Goal: Task Accomplishment & Management: Manage account settings

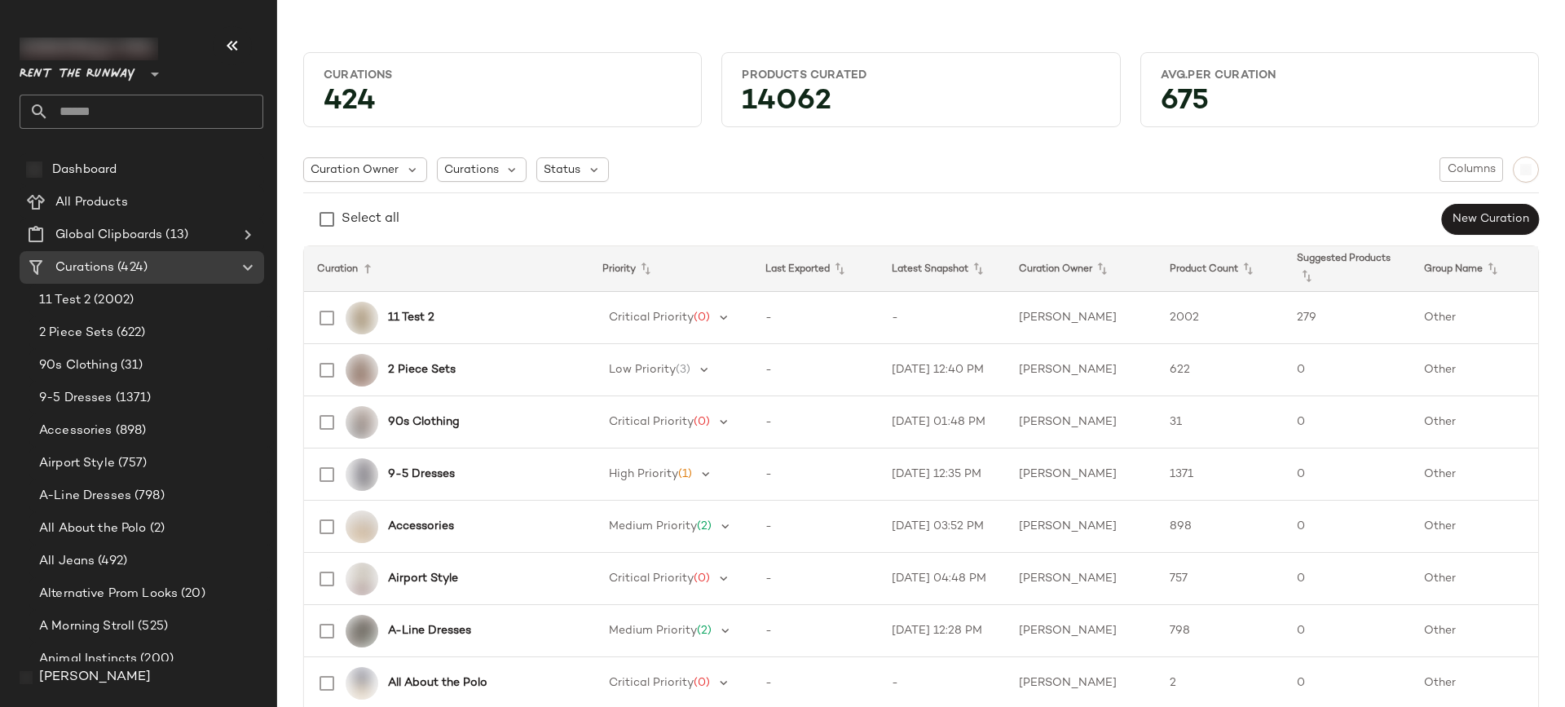
click at [88, 678] on span "[PERSON_NAME]" at bounding box center [95, 677] width 112 height 20
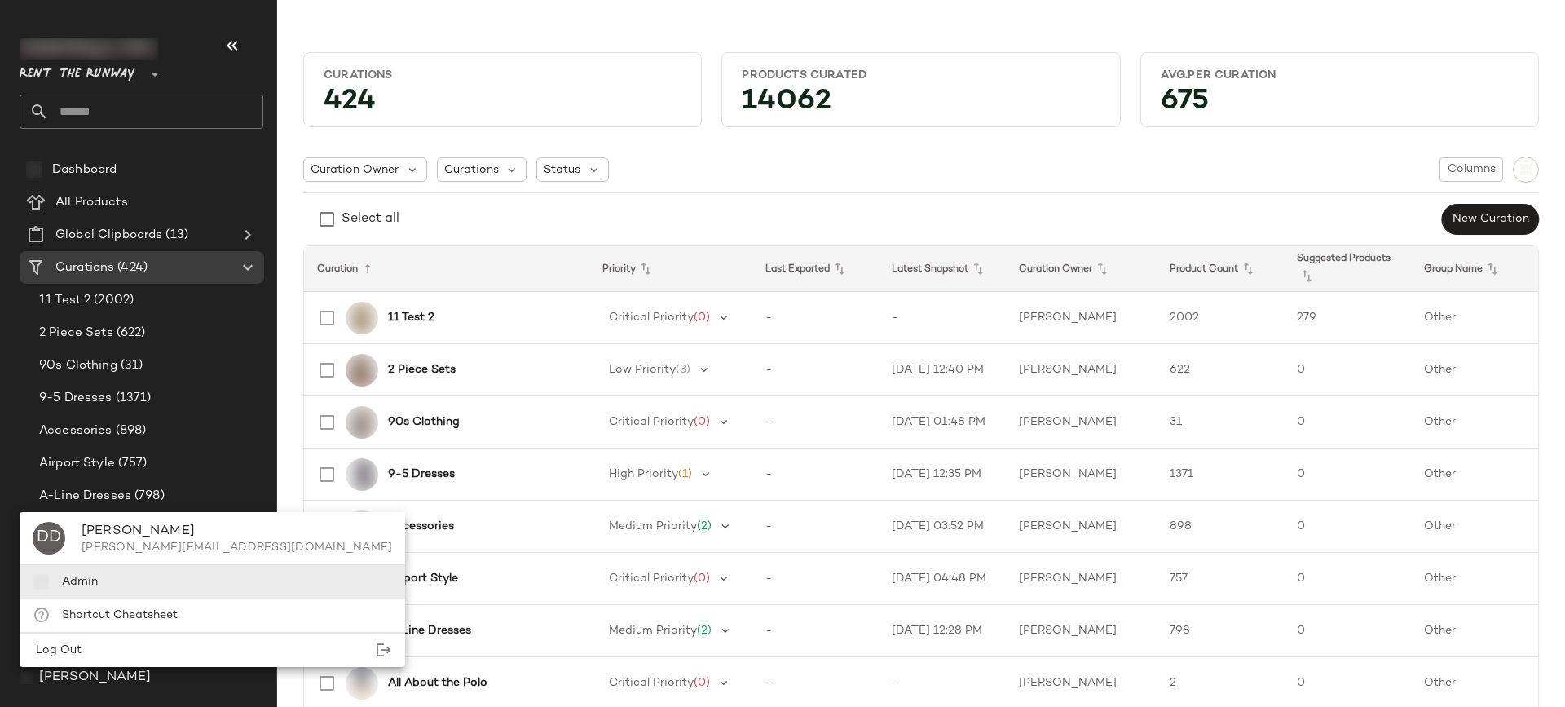
click at [111, 579] on div "Admin" at bounding box center [212, 581] width 385 height 33
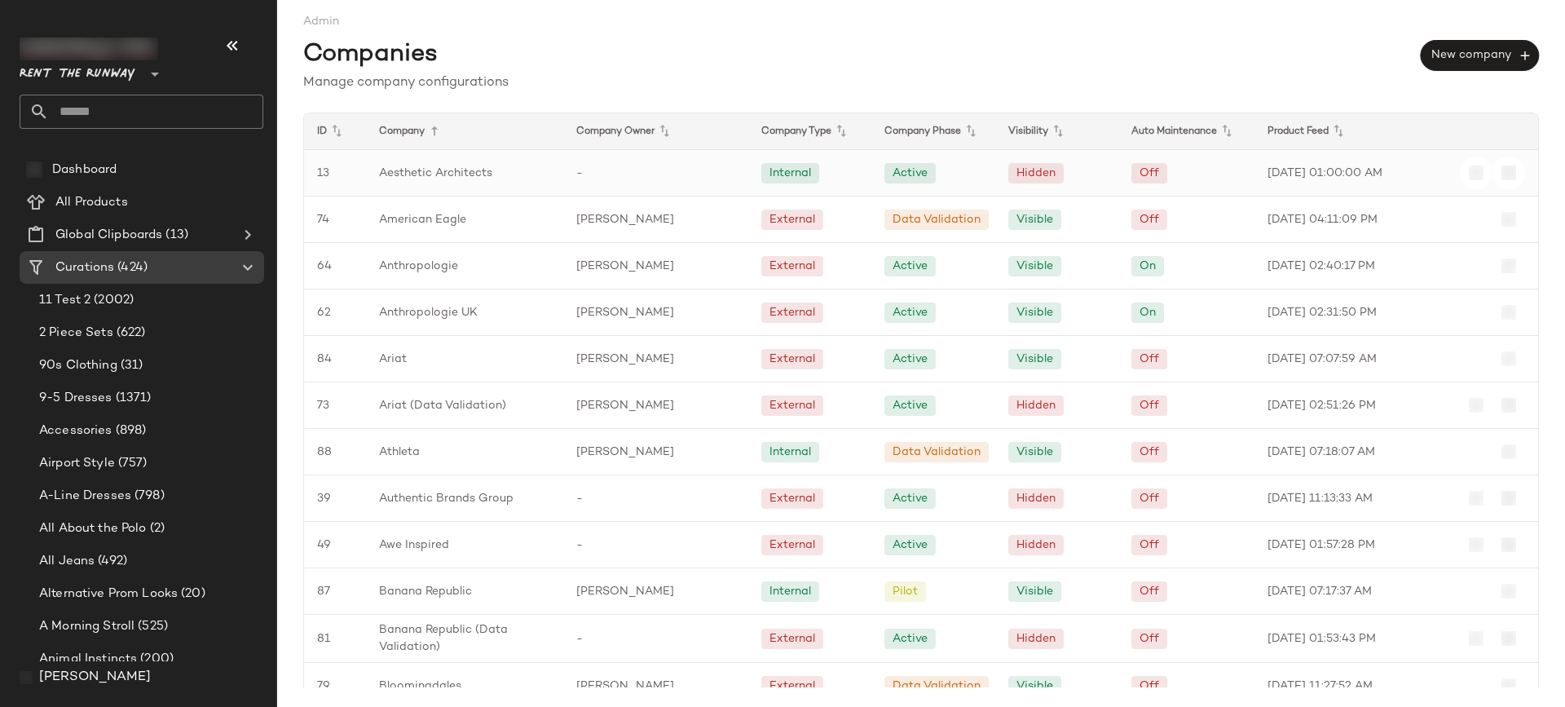
click at [481, 183] on div "Aesthetic Architects" at bounding box center [464, 173] width 197 height 46
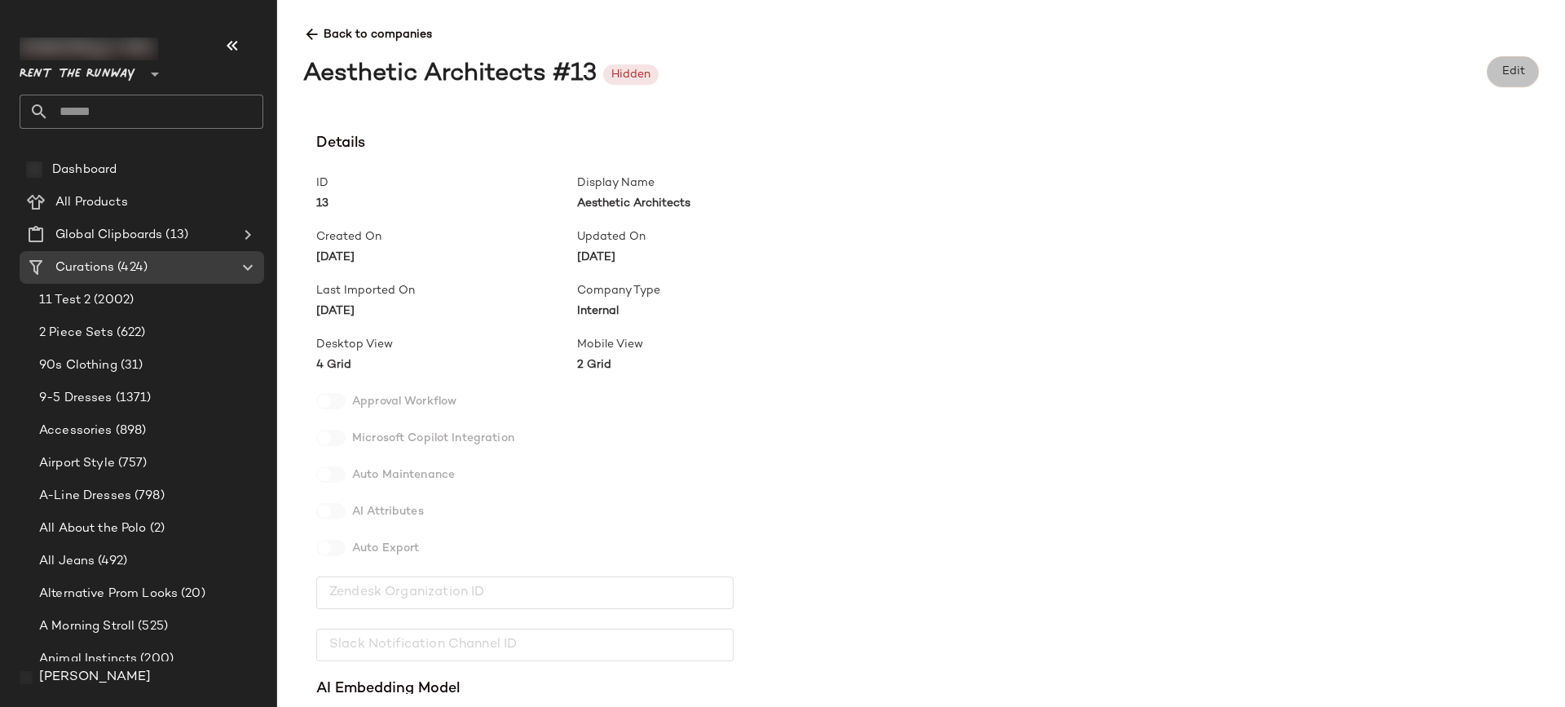
click at [1500, 73] on button "Edit" at bounding box center [1513, 71] width 52 height 31
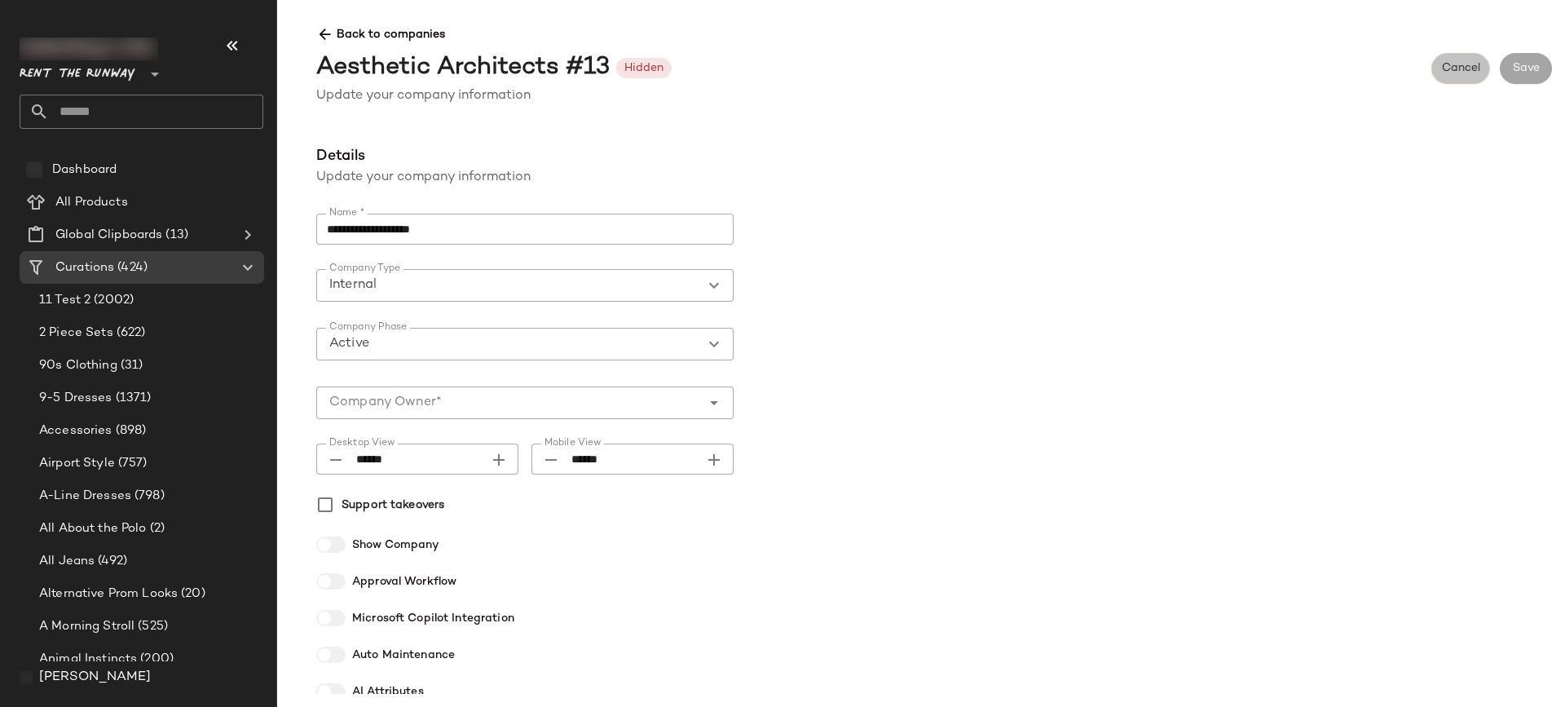
click at [1444, 69] on span "Cancel" at bounding box center [1460, 68] width 39 height 13
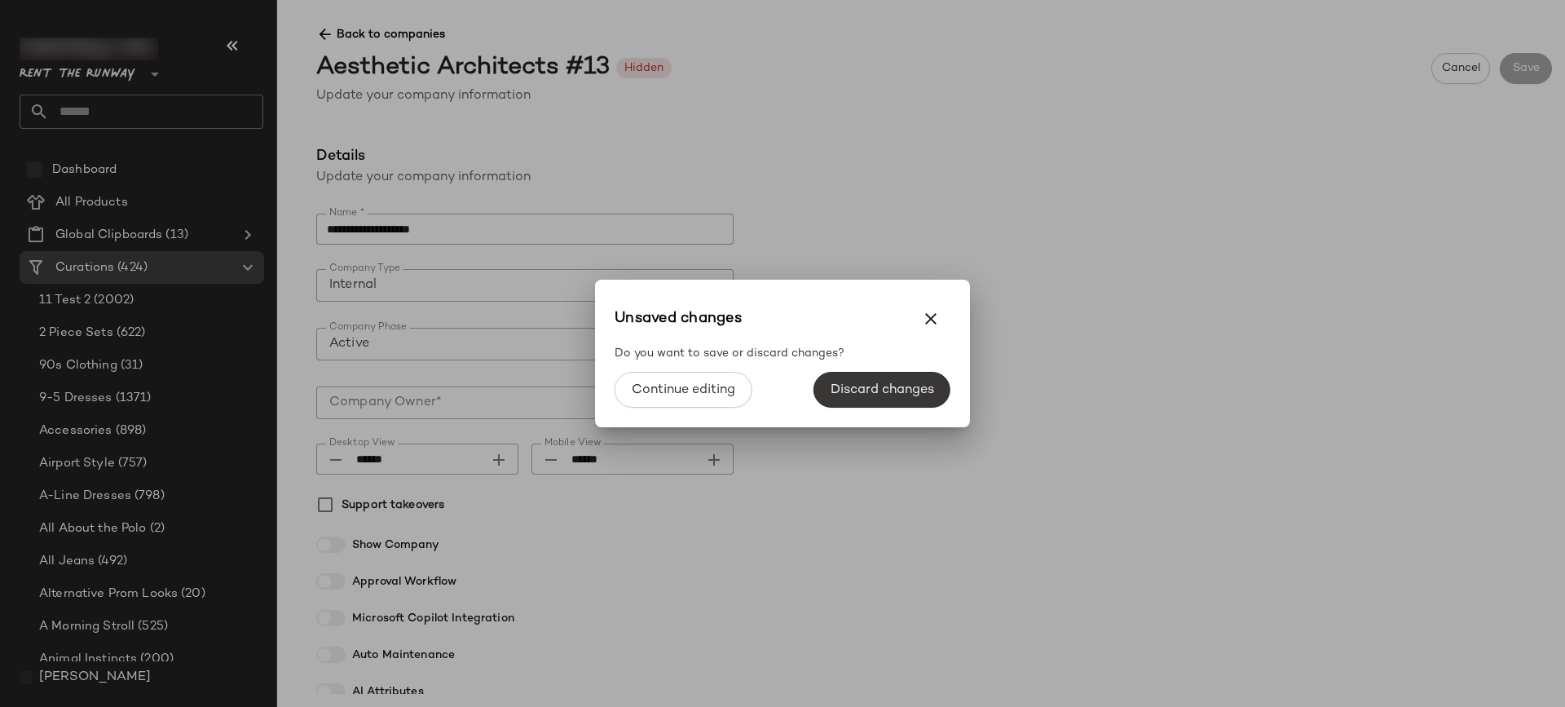
click at [871, 390] on span "Discard changes" at bounding box center [882, 389] width 104 height 15
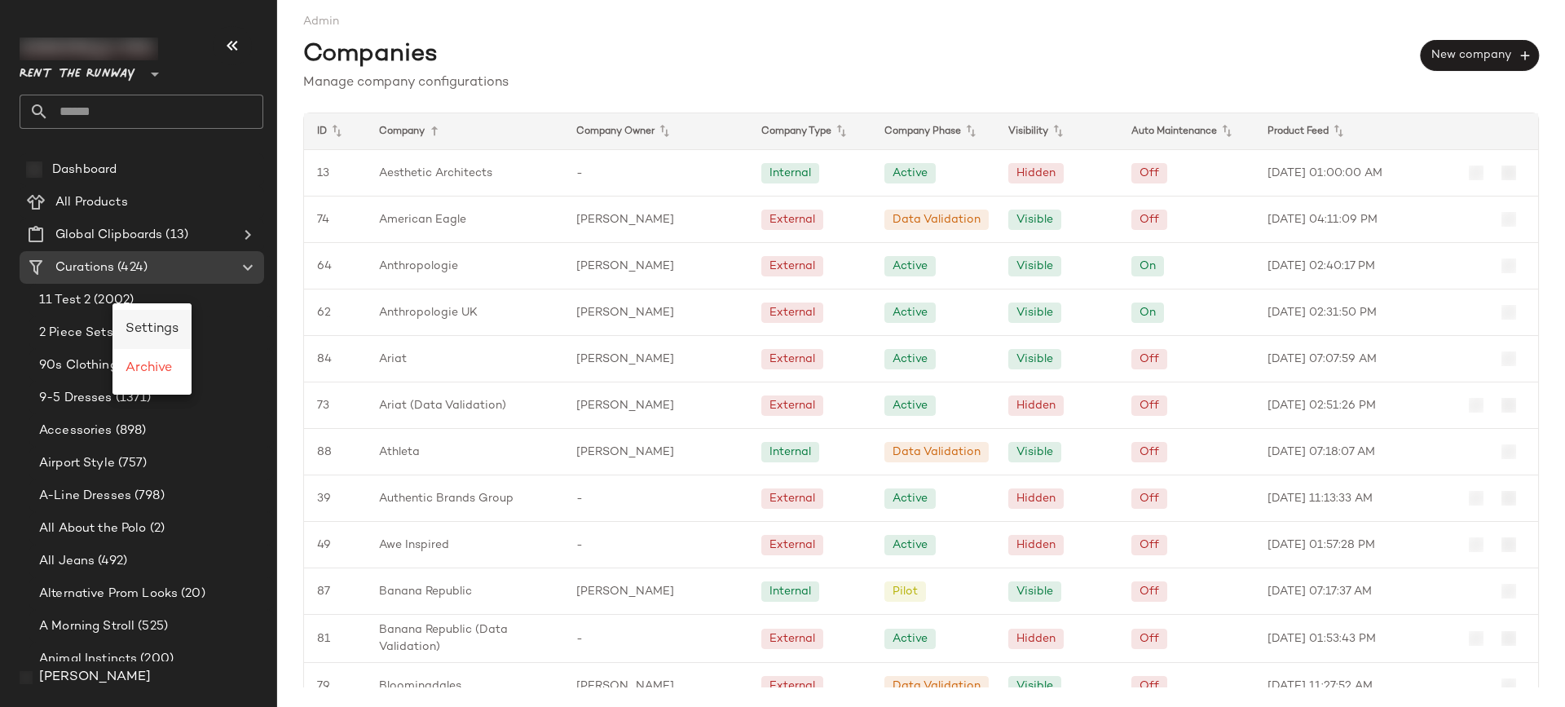
click at [139, 326] on span "Settings" at bounding box center [152, 329] width 53 height 14
click at [183, 297] on div "11 Test 2 (2002)" at bounding box center [150, 300] width 233 height 19
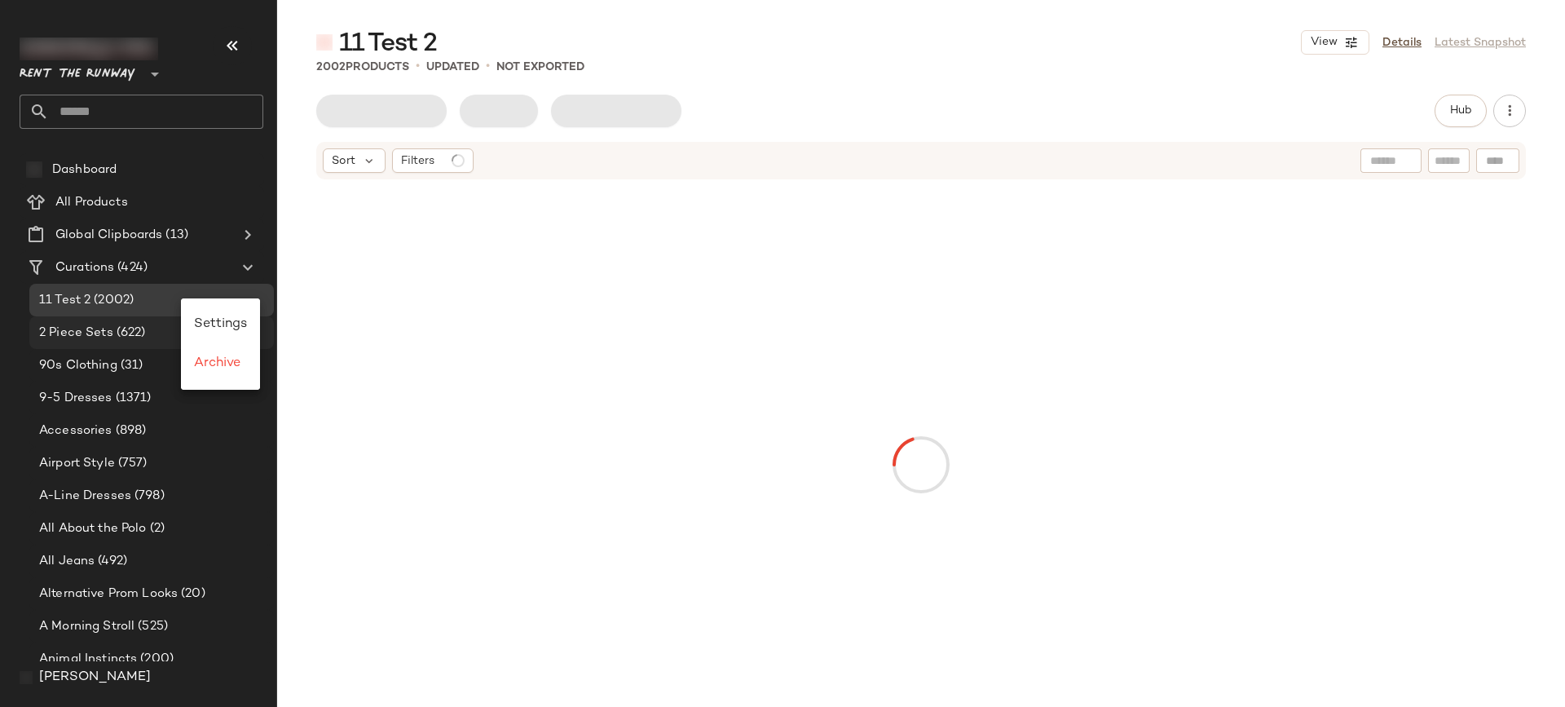
click at [231, 326] on span "Settings" at bounding box center [220, 324] width 53 height 14
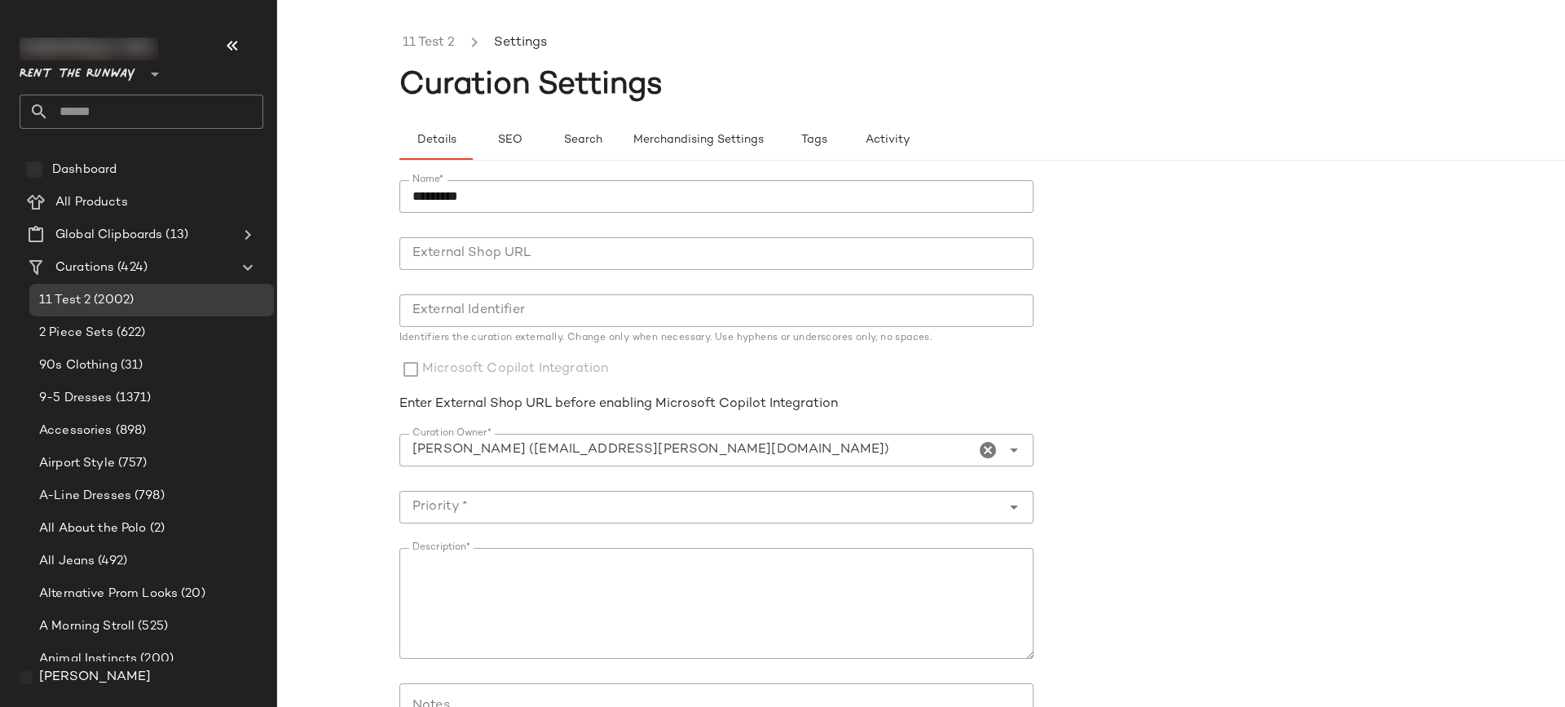
scroll to position [168, 0]
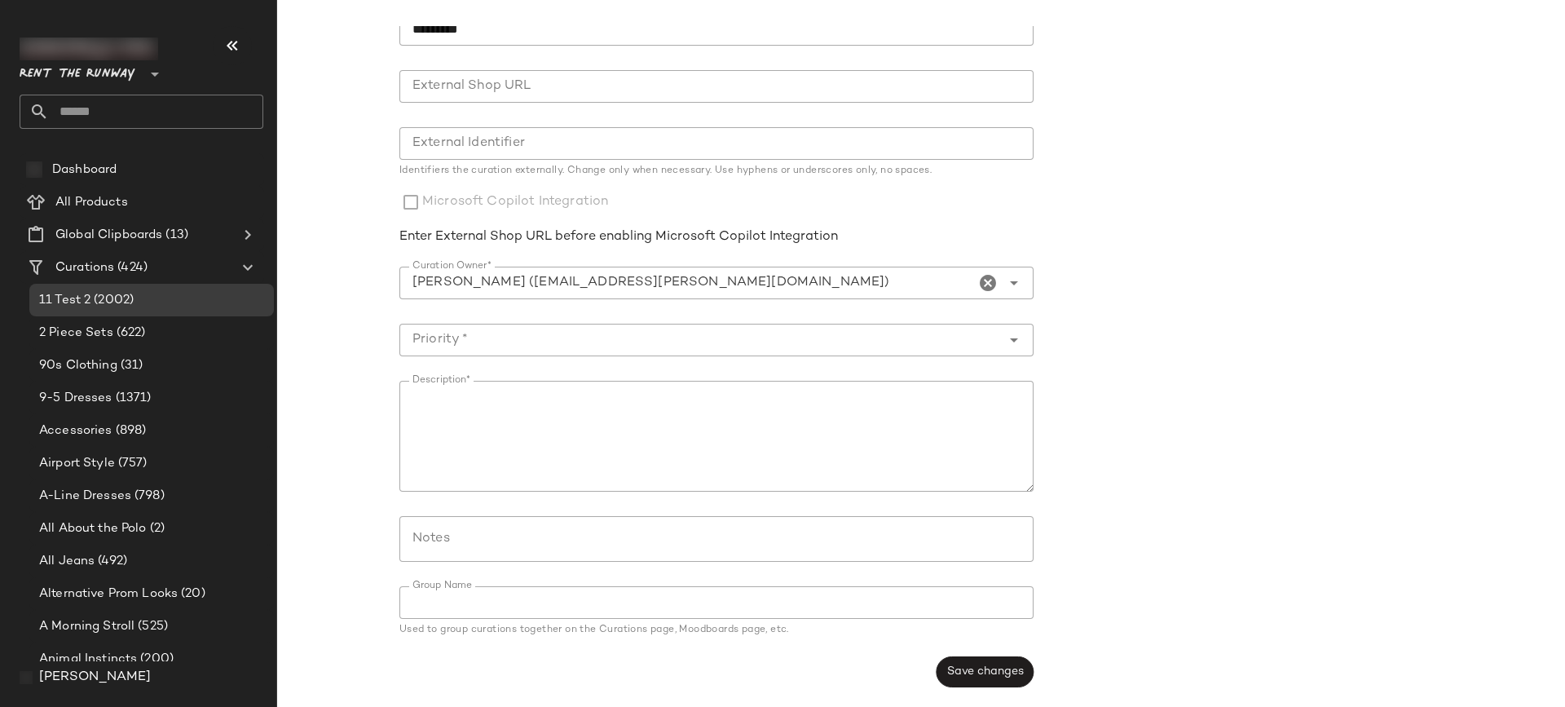
click at [518, 155] on input "External Identifier" at bounding box center [716, 143] width 634 height 33
type input "*"
click at [1319, 196] on form "s Name* ********* Name* External Shop URL External Shop URL External Identifier…" at bounding box center [1043, 350] width 1288 height 694
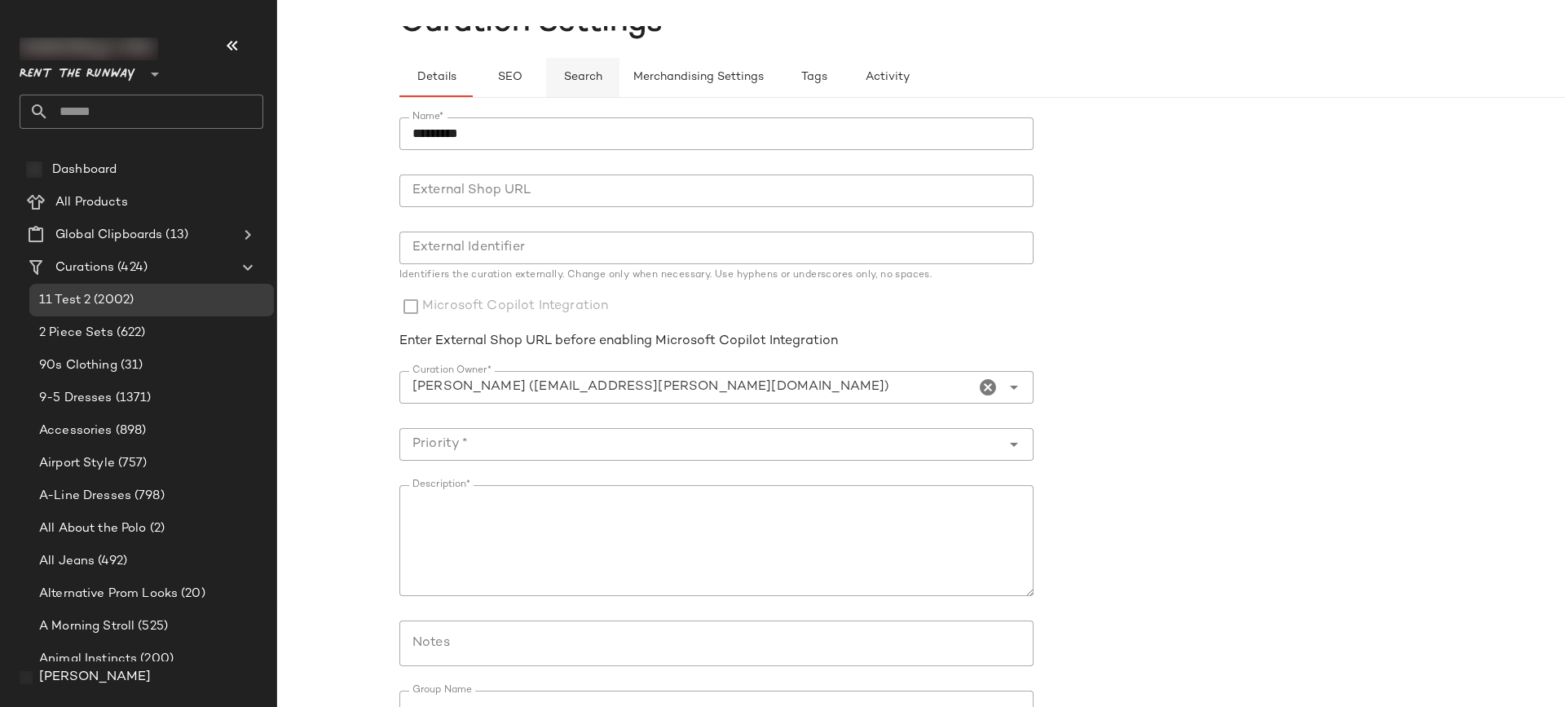
scroll to position [0, 0]
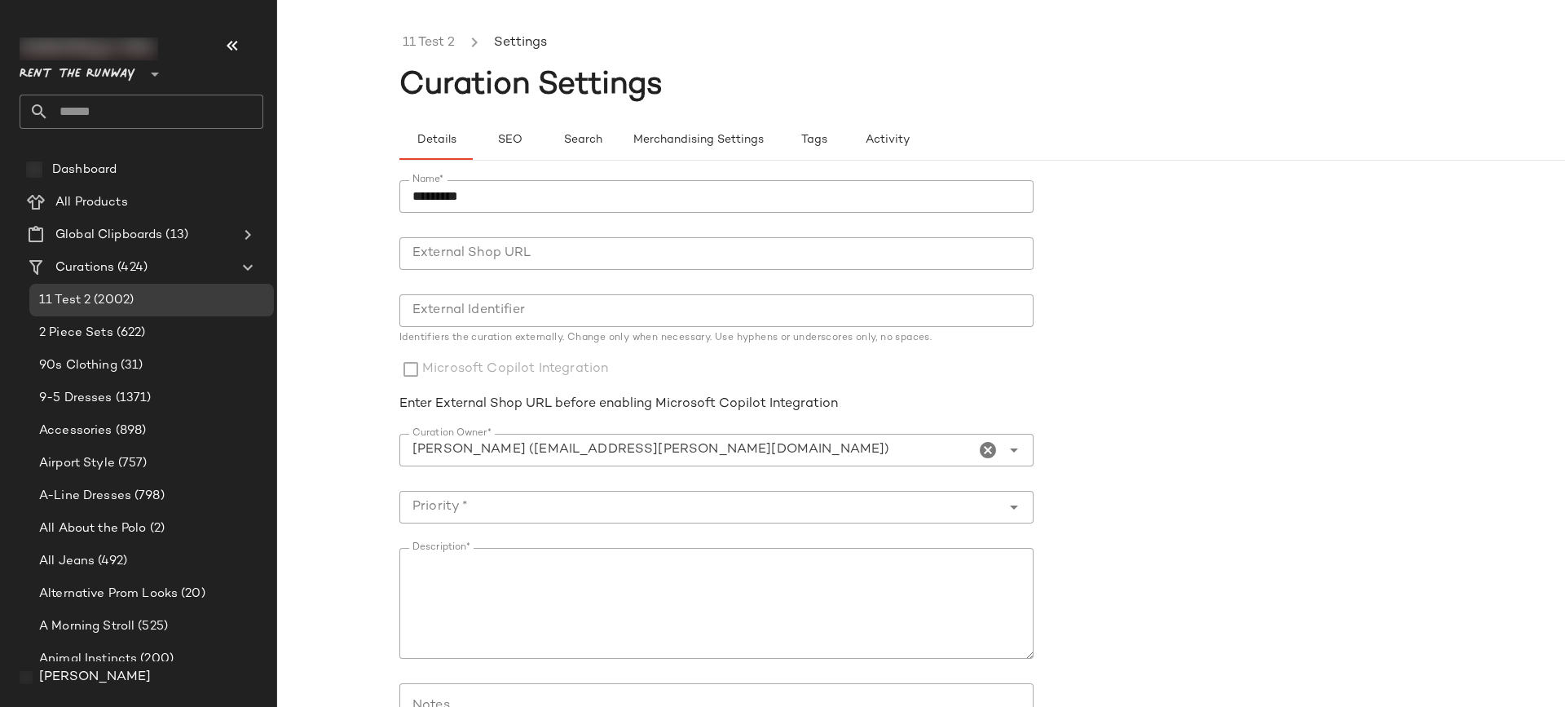
click at [465, 84] on span "Curation Settings" at bounding box center [530, 85] width 263 height 33
click at [624, 135] on button "Merchandising Settings" at bounding box center [697, 140] width 157 height 39
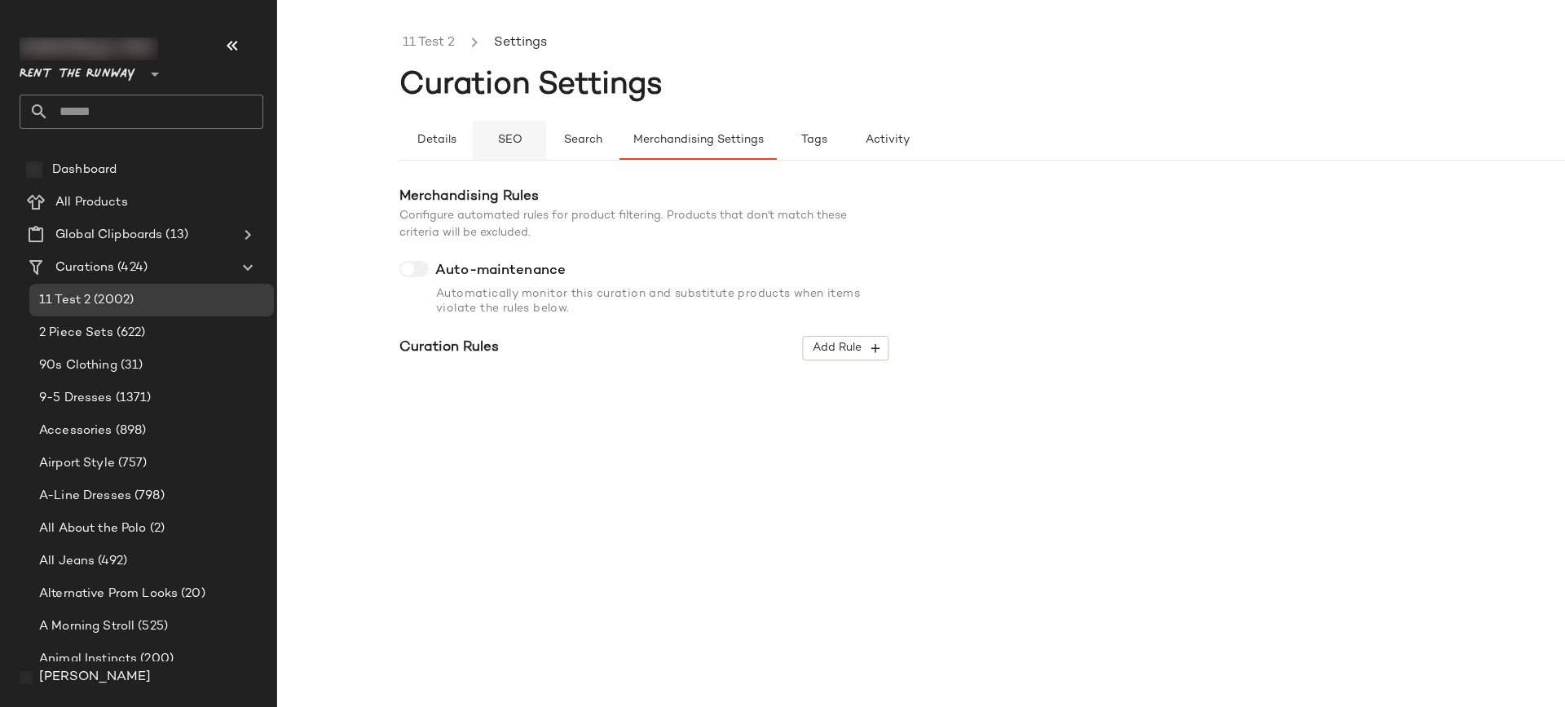
drag, startPoint x: 571, startPoint y: 143, endPoint x: 537, endPoint y: 144, distance: 34.3
click at [569, 144] on span "Search" at bounding box center [582, 140] width 39 height 13
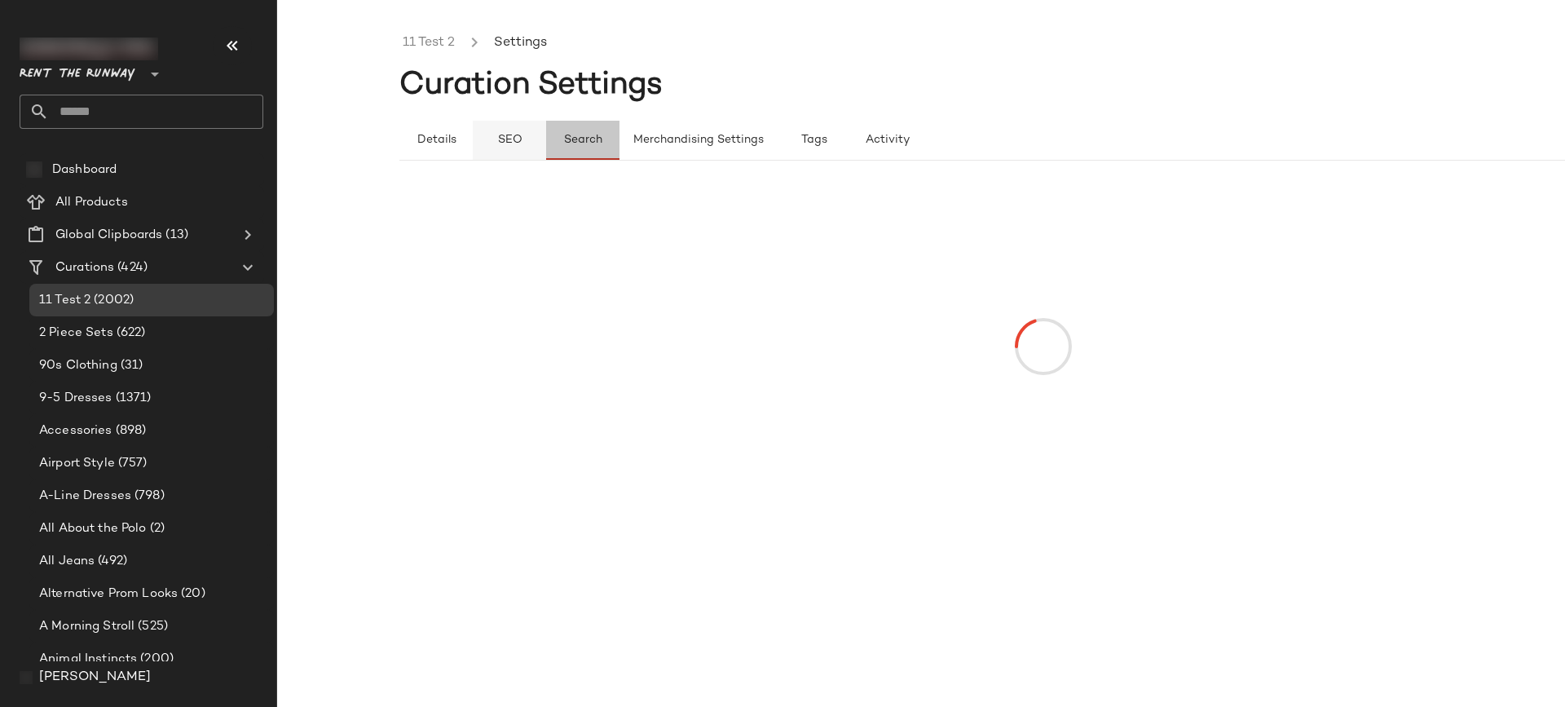
click at [522, 143] on span "SEO" at bounding box center [508, 140] width 25 height 13
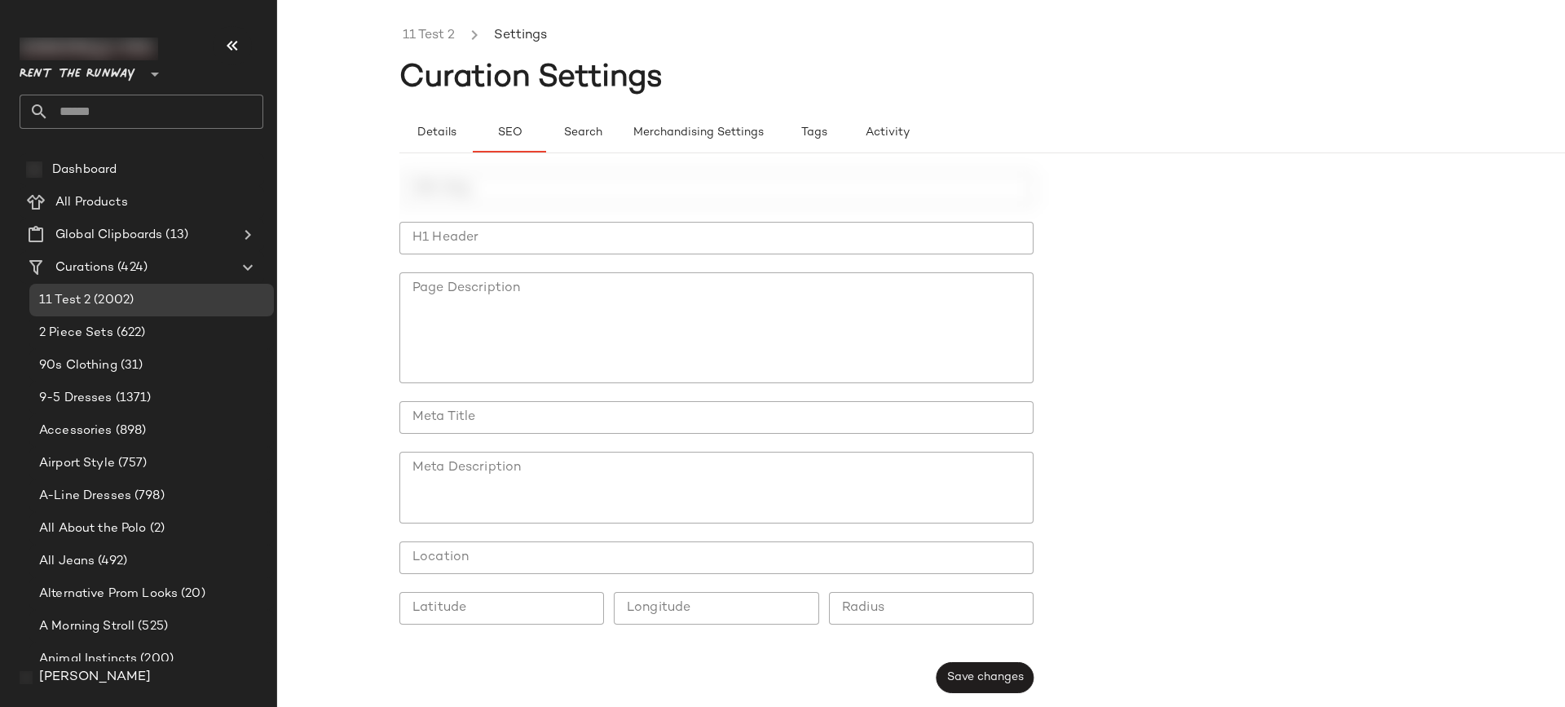
scroll to position [14, 0]
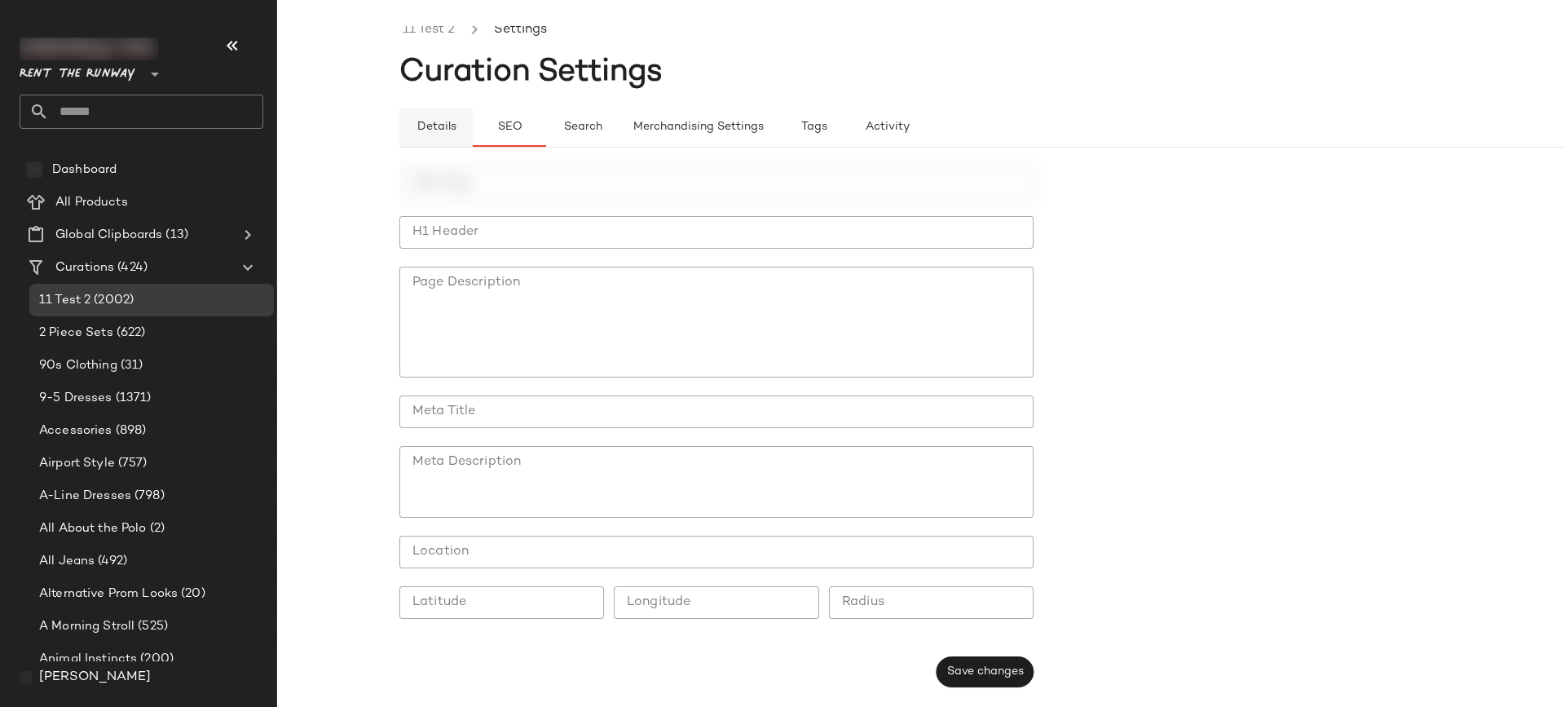
click at [459, 118] on button "Details" at bounding box center [435, 127] width 73 height 39
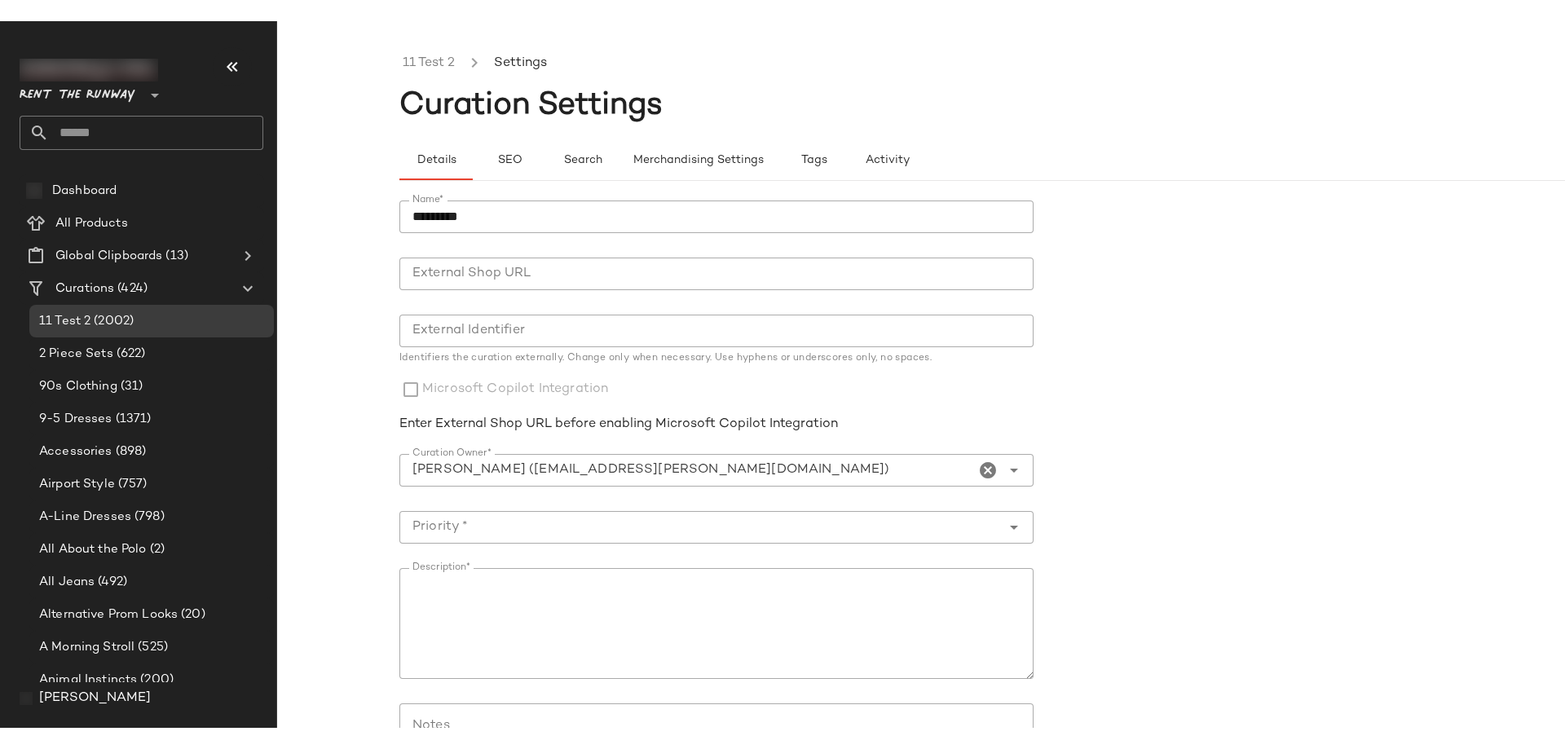
scroll to position [0, 0]
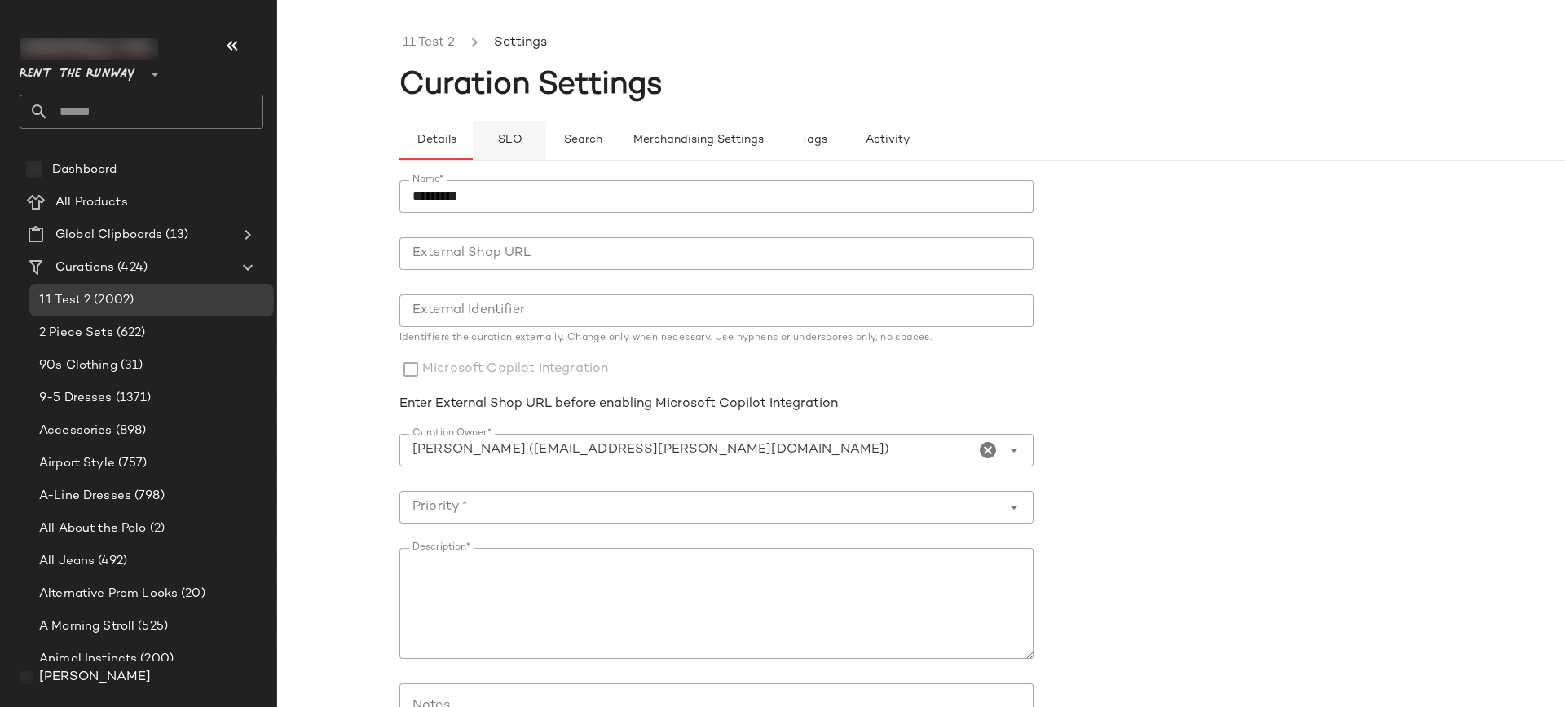
click at [520, 135] on span "SEO" at bounding box center [508, 140] width 25 height 13
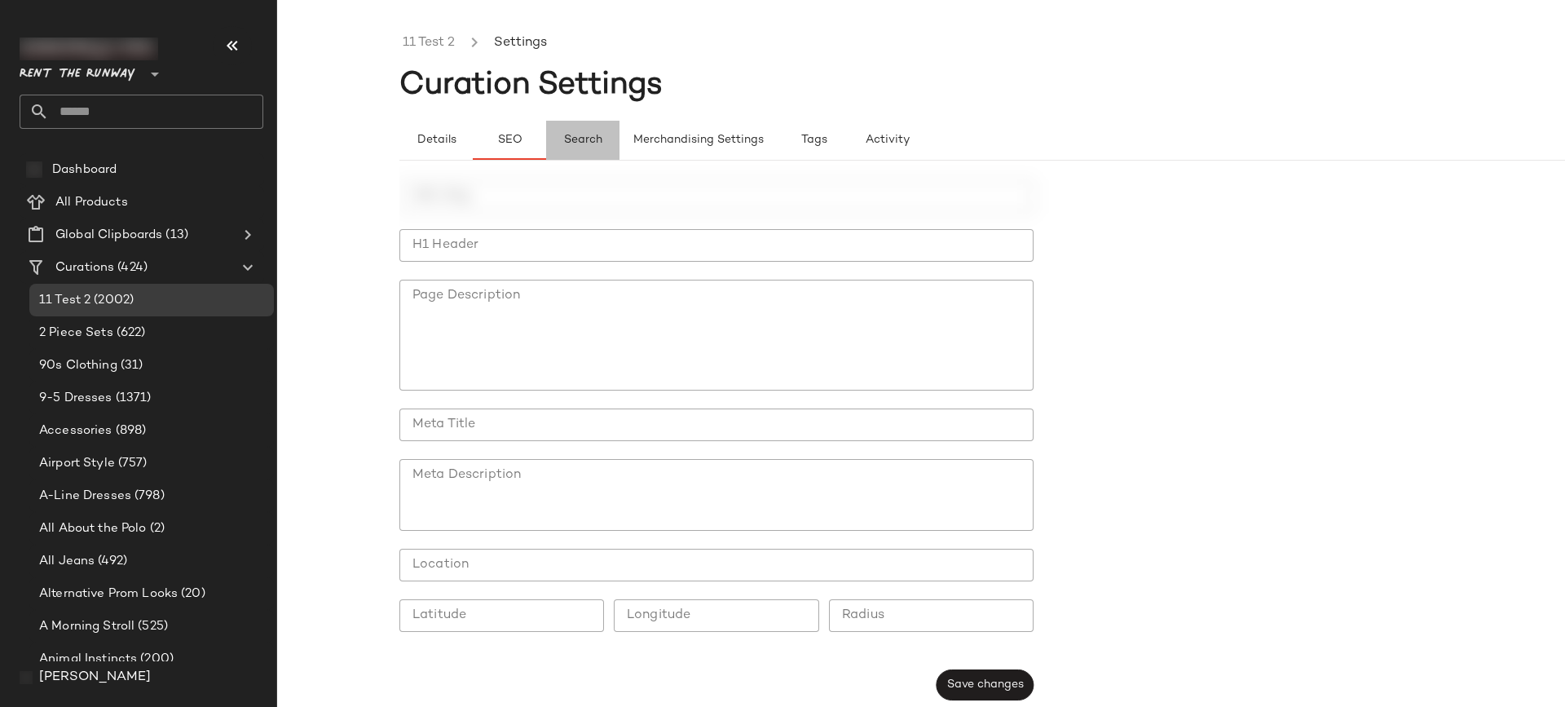
click at [603, 142] on button "Search" at bounding box center [582, 140] width 73 height 39
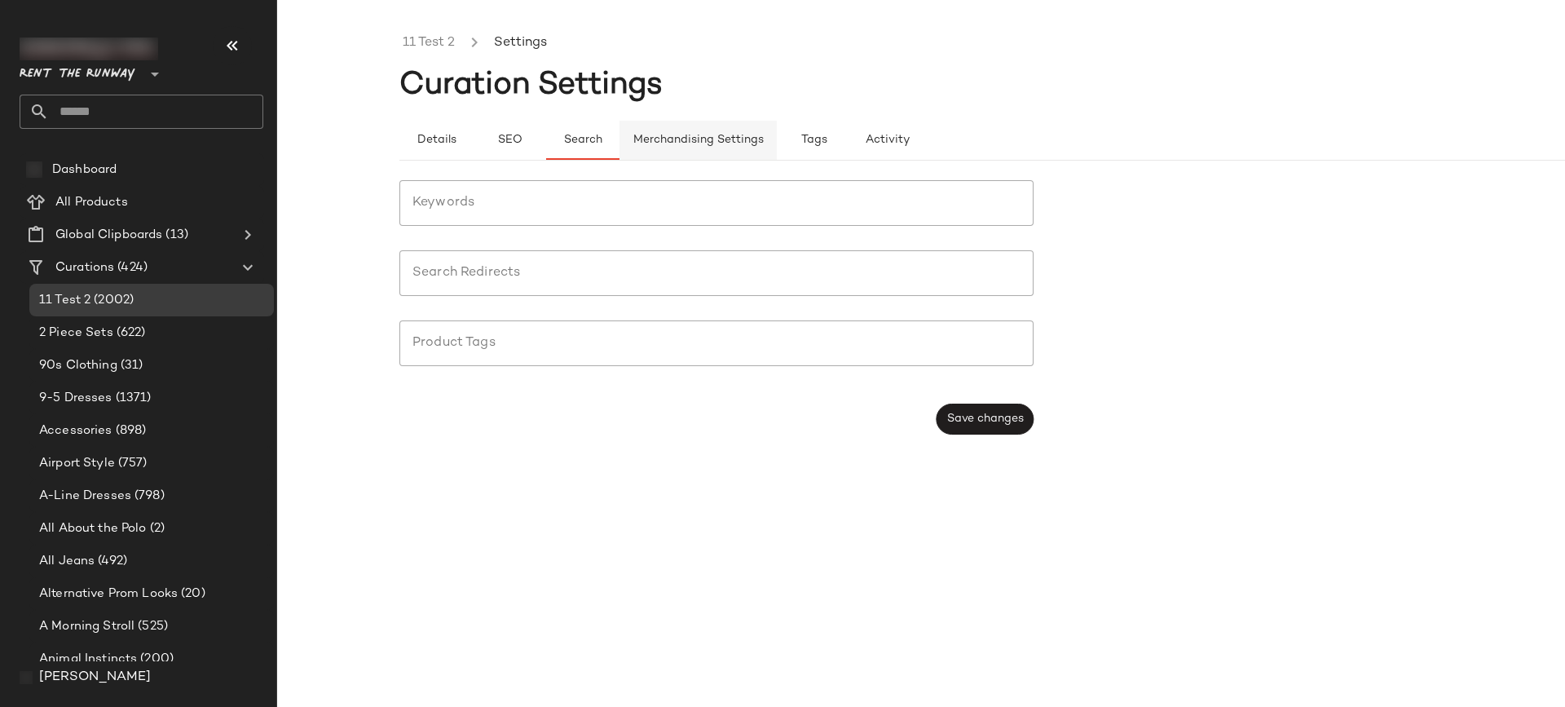
click at [650, 136] on span "Merchandising Settings" at bounding box center [697, 140] width 131 height 13
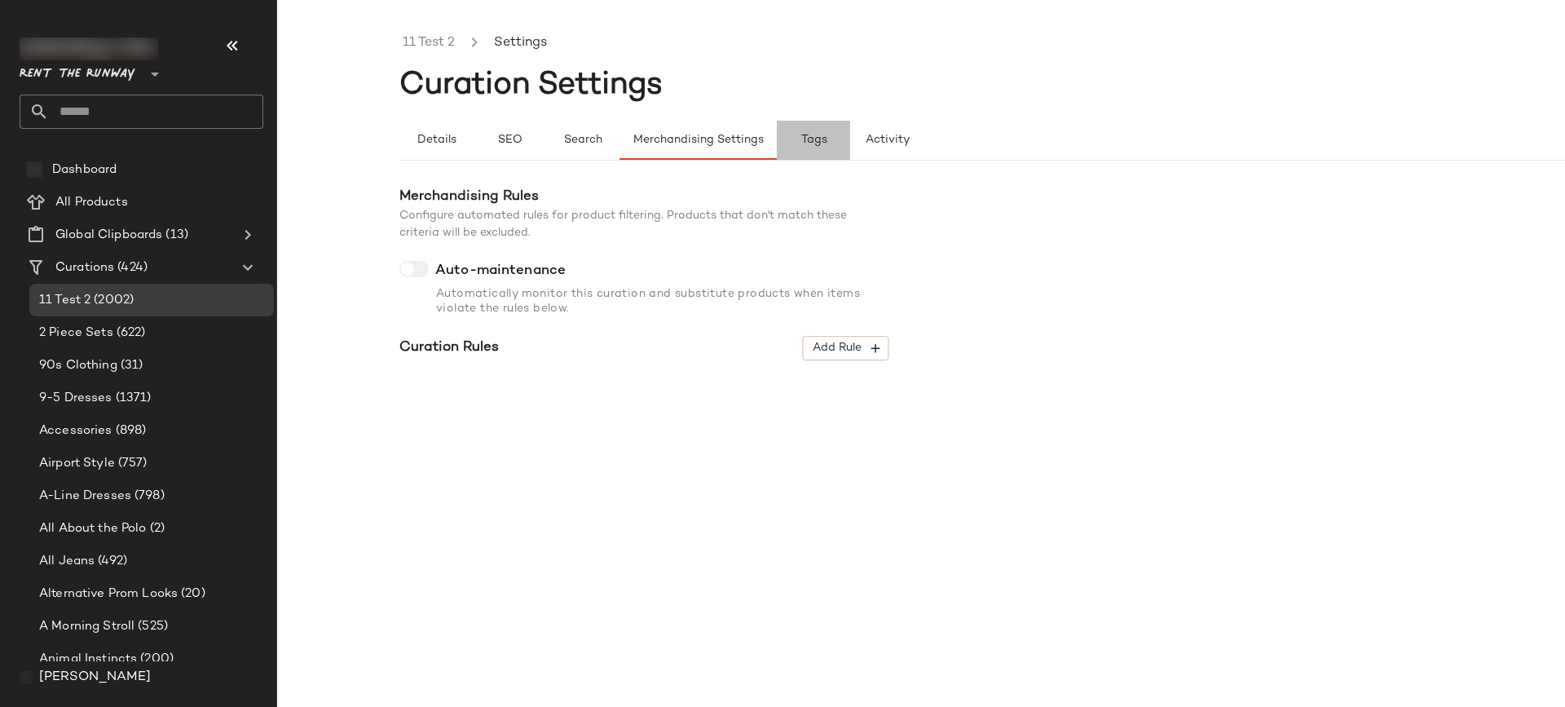
click at [810, 138] on span "Tags" at bounding box center [813, 140] width 27 height 13
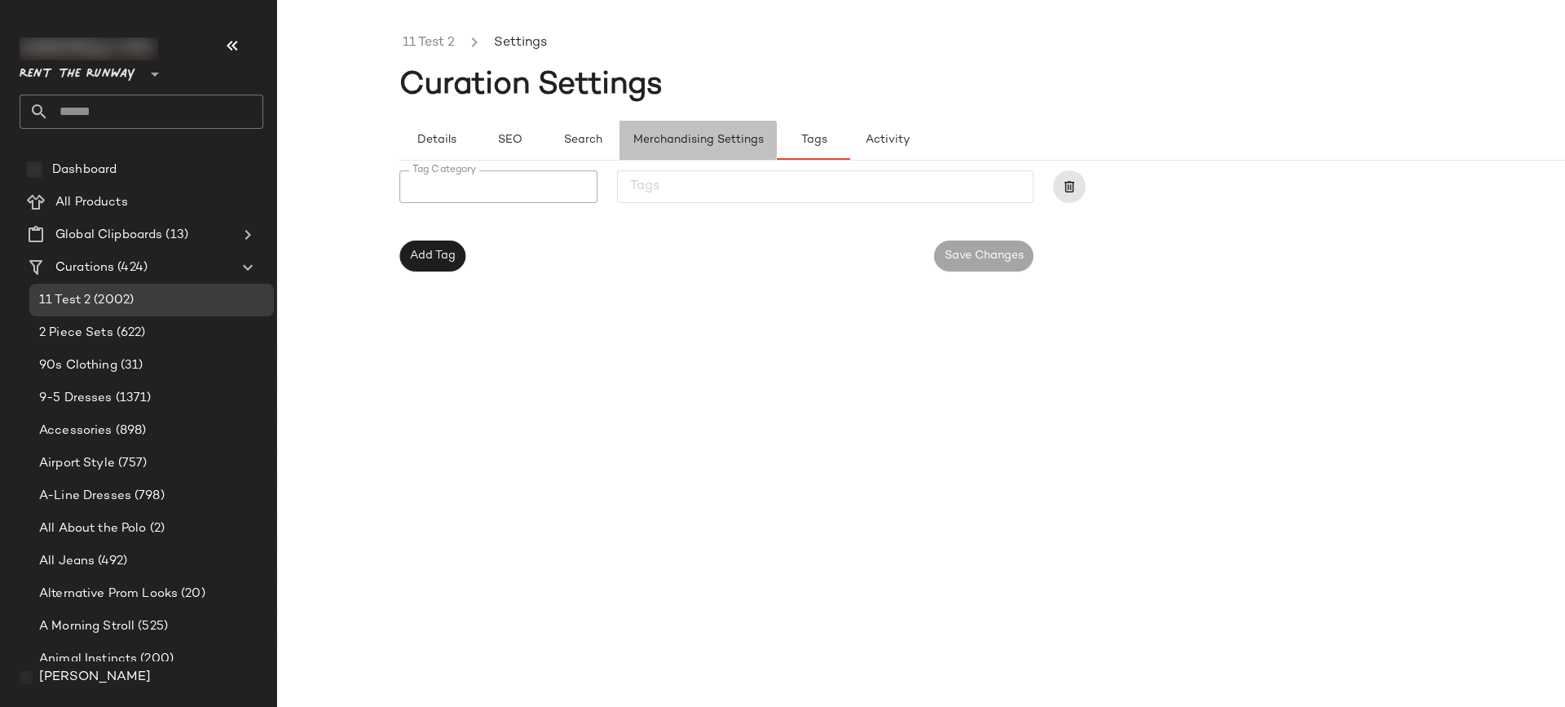
click at [733, 139] on span "Merchandising Settings" at bounding box center [697, 140] width 131 height 13
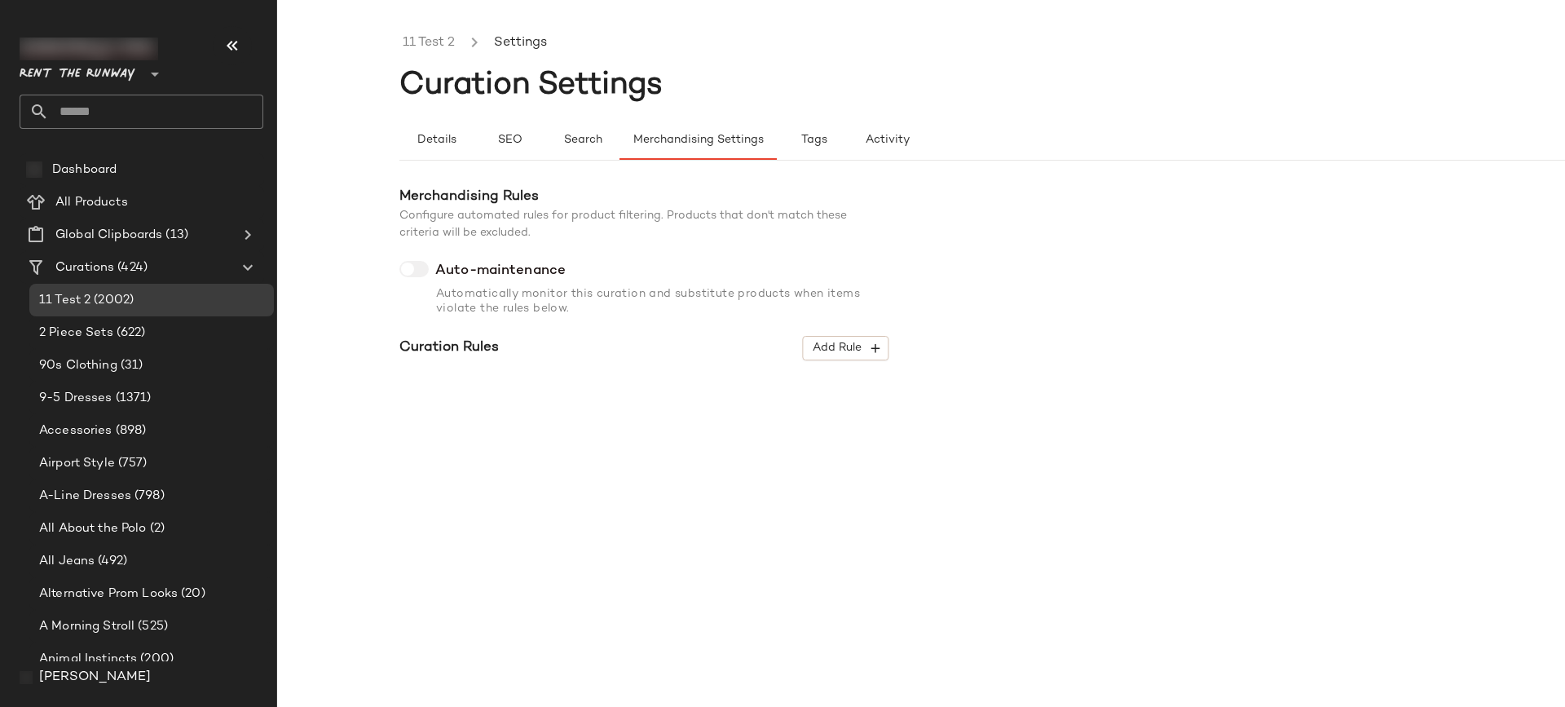
type button "maintenance"
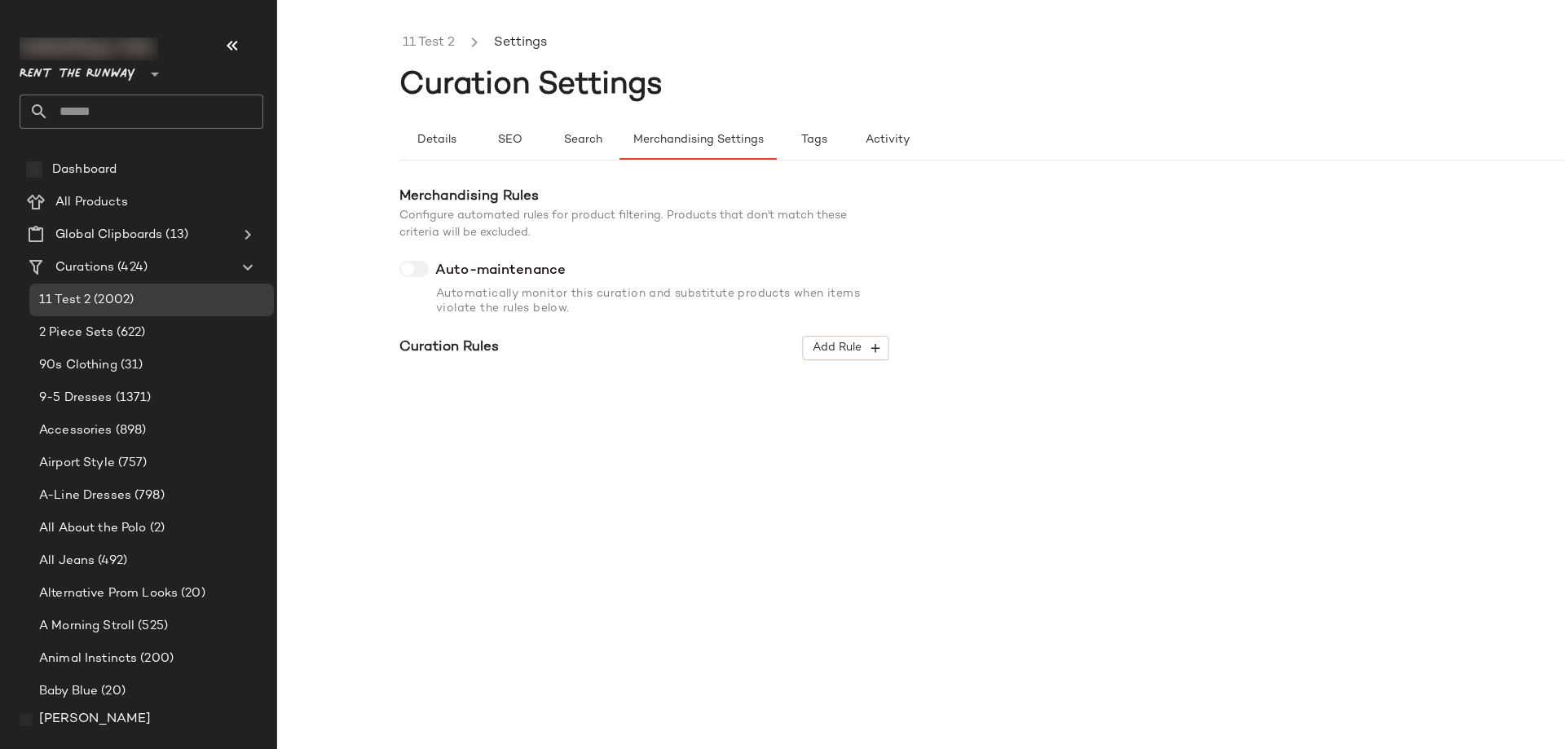
click at [1361, 216] on div "Merchandising Rules Configure automated rules for product filtering. Products t…" at bounding box center [1043, 283] width 1288 height 193
click at [82, 706] on span "[PERSON_NAME]" at bounding box center [95, 720] width 112 height 20
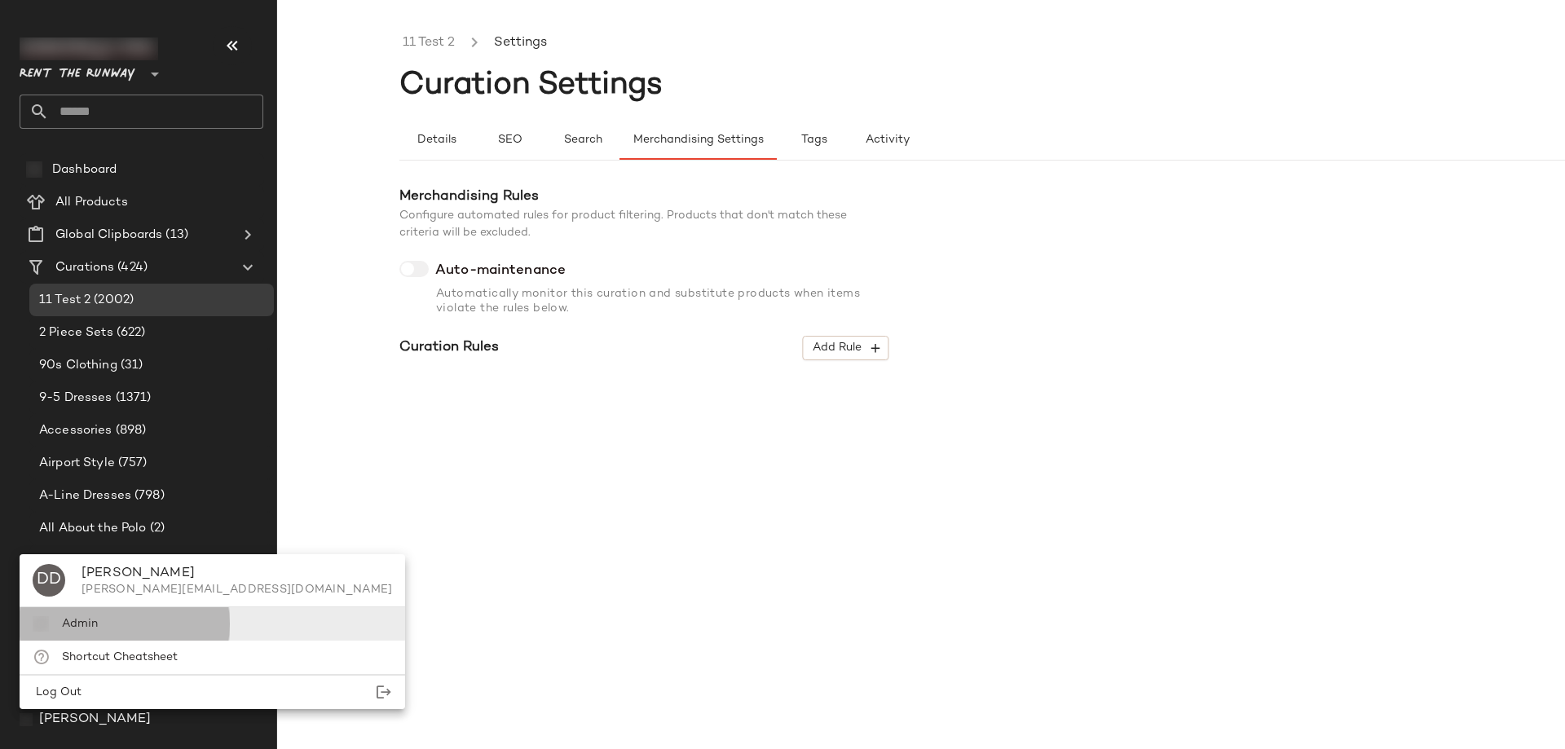
click at [95, 633] on div "Admin" at bounding box center [212, 623] width 385 height 33
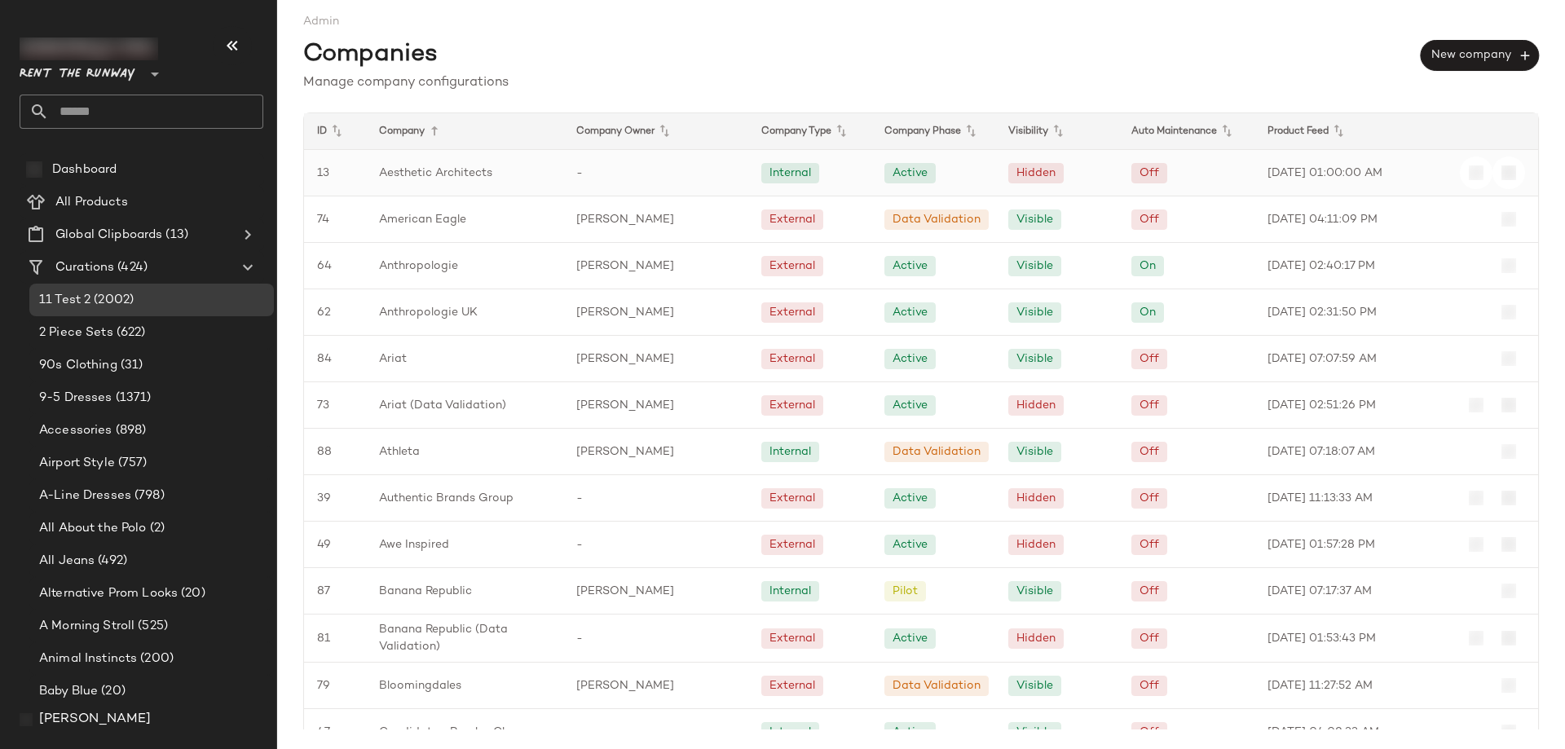
click at [621, 178] on div "-" at bounding box center [655, 173] width 185 height 46
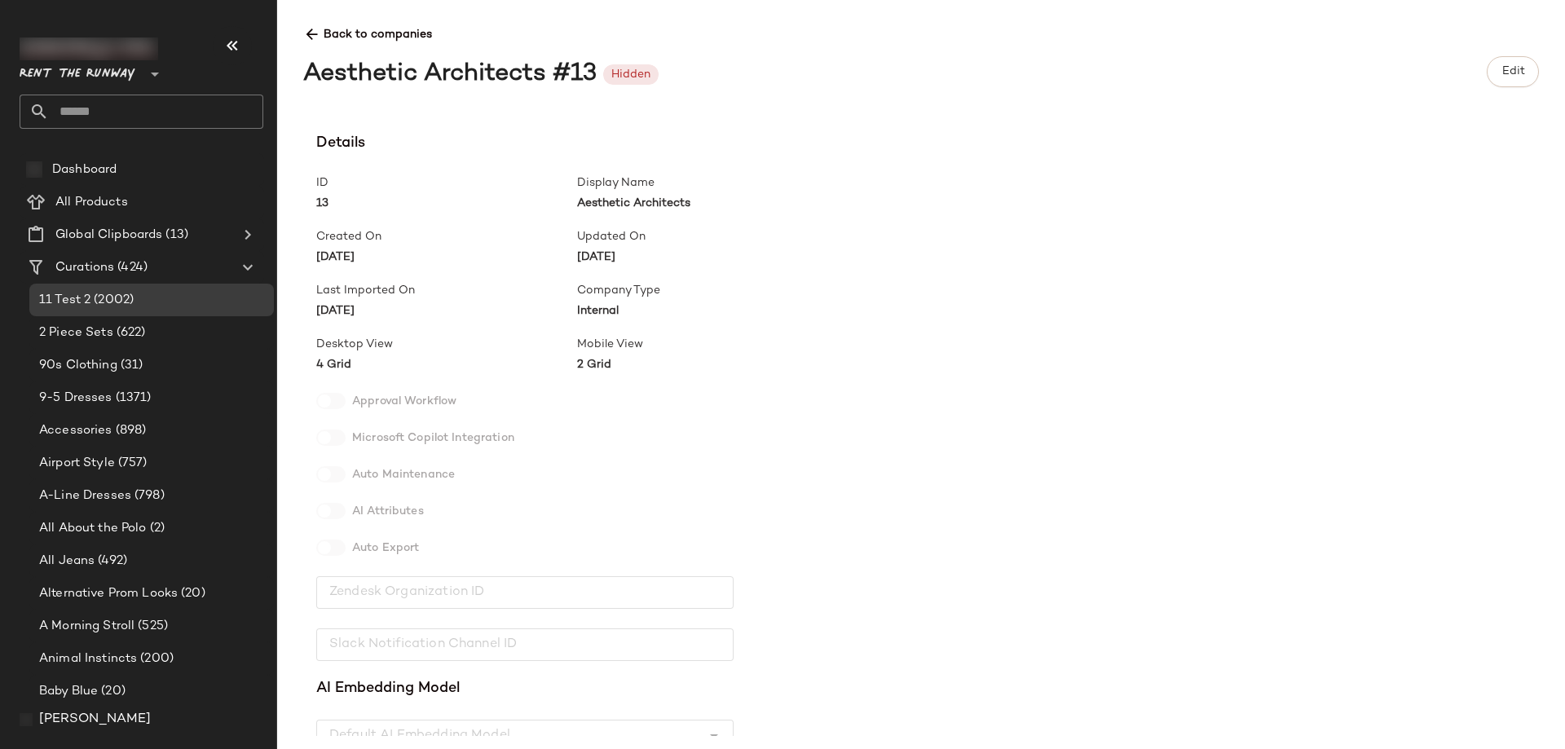
click at [1522, 55] on div "Aesthetic Architects #13 Hidden Edit" at bounding box center [920, 71] width 1235 height 43
click at [1519, 62] on button "Edit" at bounding box center [1513, 71] width 52 height 31
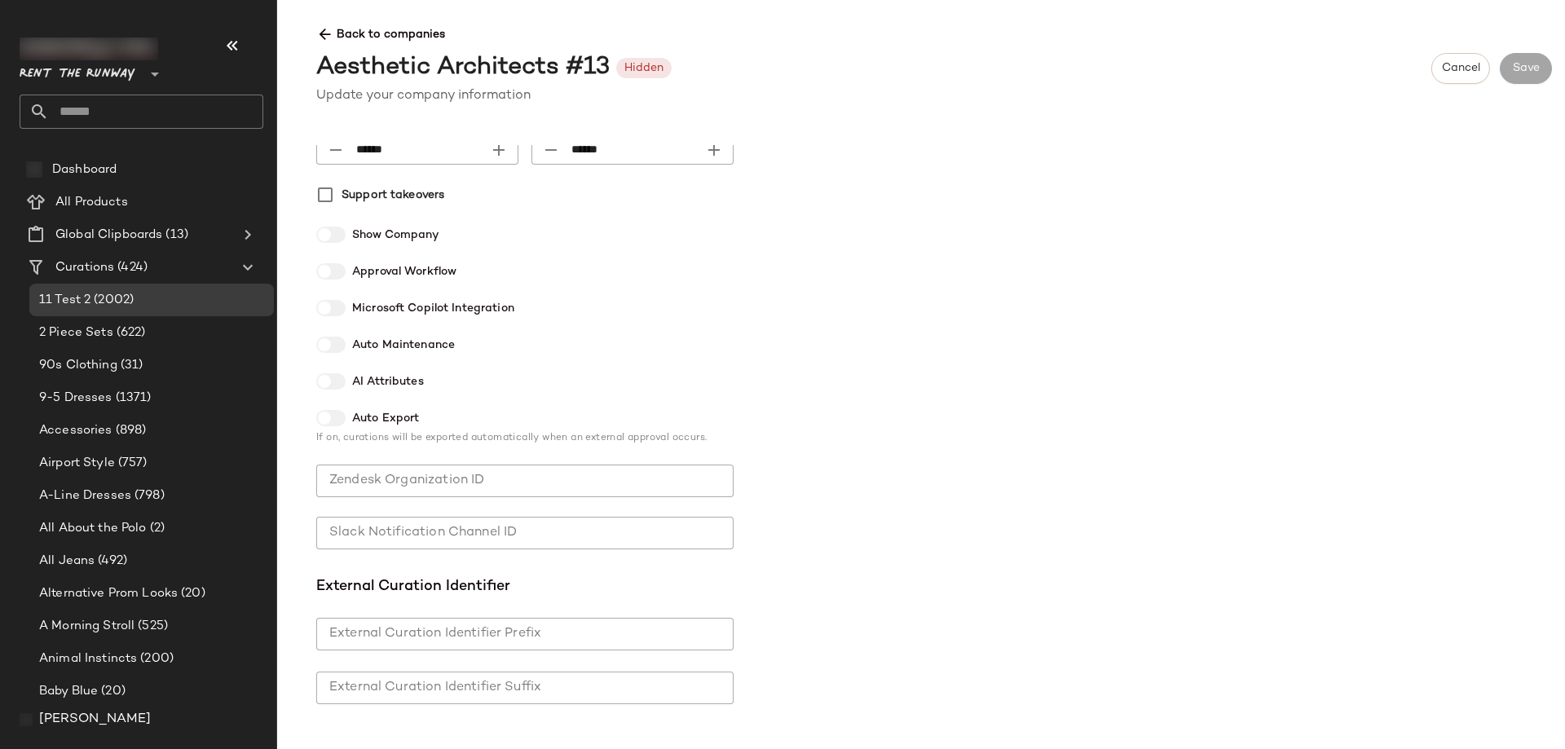
scroll to position [163, 0]
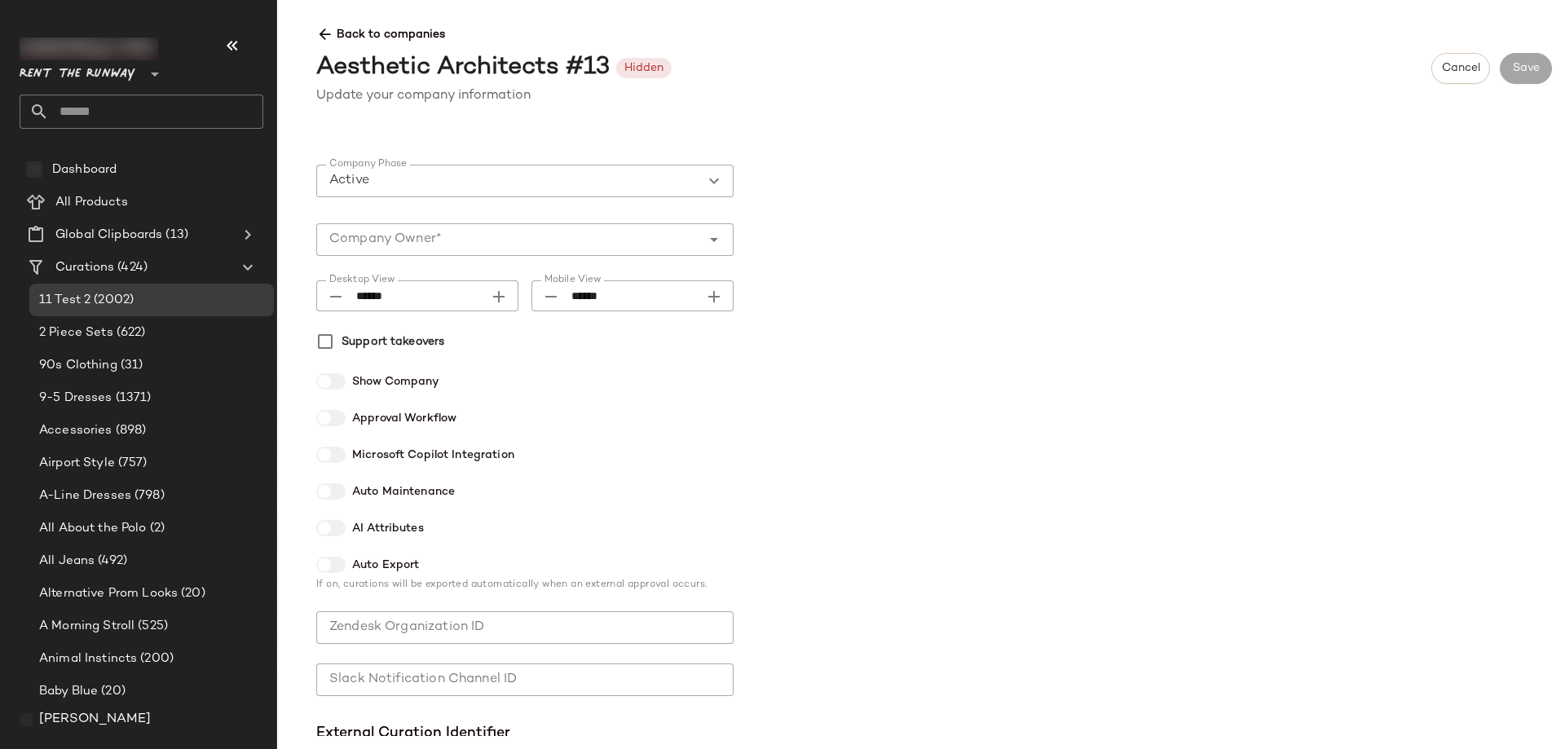
click at [391, 342] on label "Support takeovers" at bounding box center [392, 341] width 103 height 24
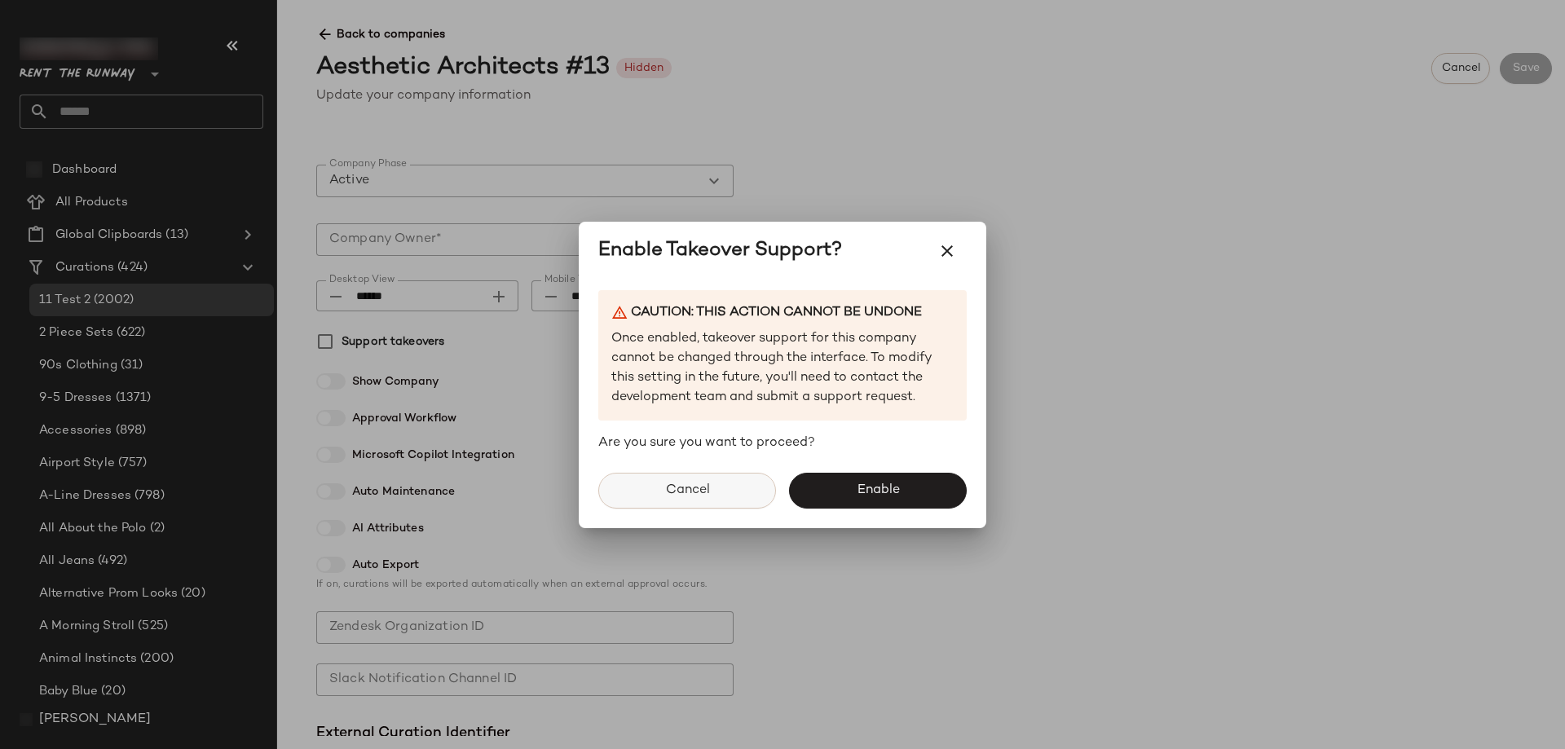
click at [694, 473] on button "Cancel" at bounding box center [687, 491] width 178 height 36
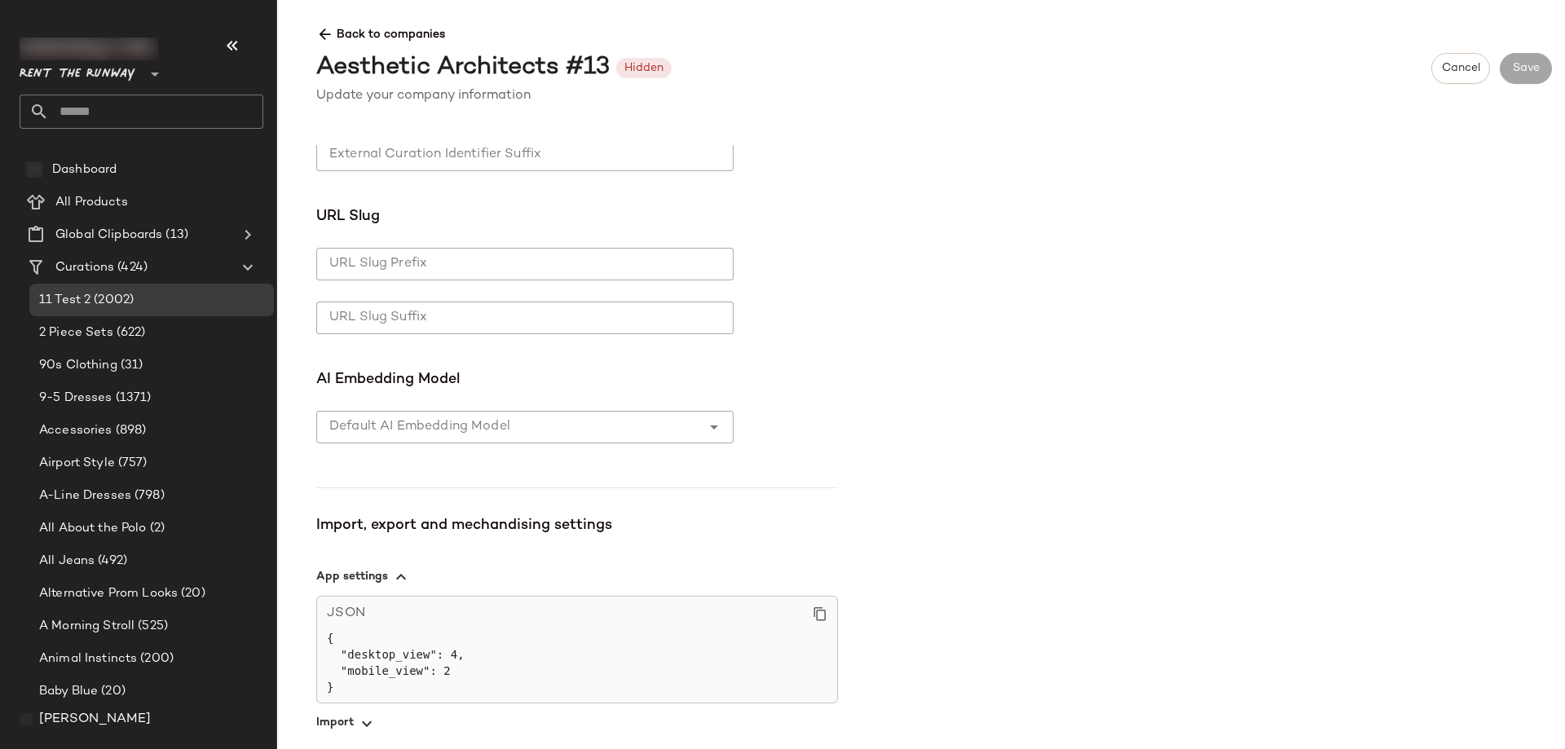
scroll to position [927, 0]
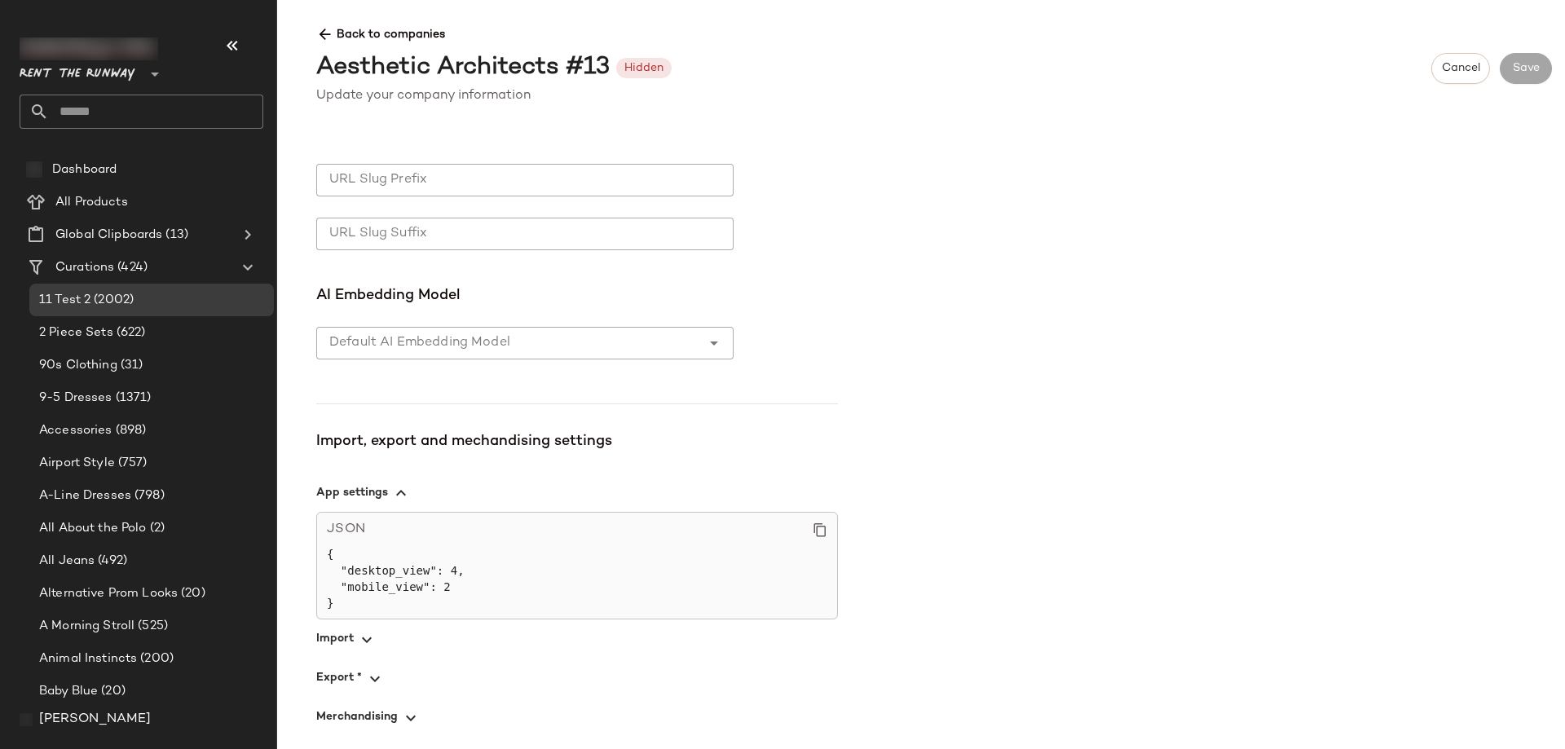
click at [383, 633] on span "button" at bounding box center [577, 638] width 522 height 39
click at [374, 663] on span "button" at bounding box center [577, 677] width 522 height 39
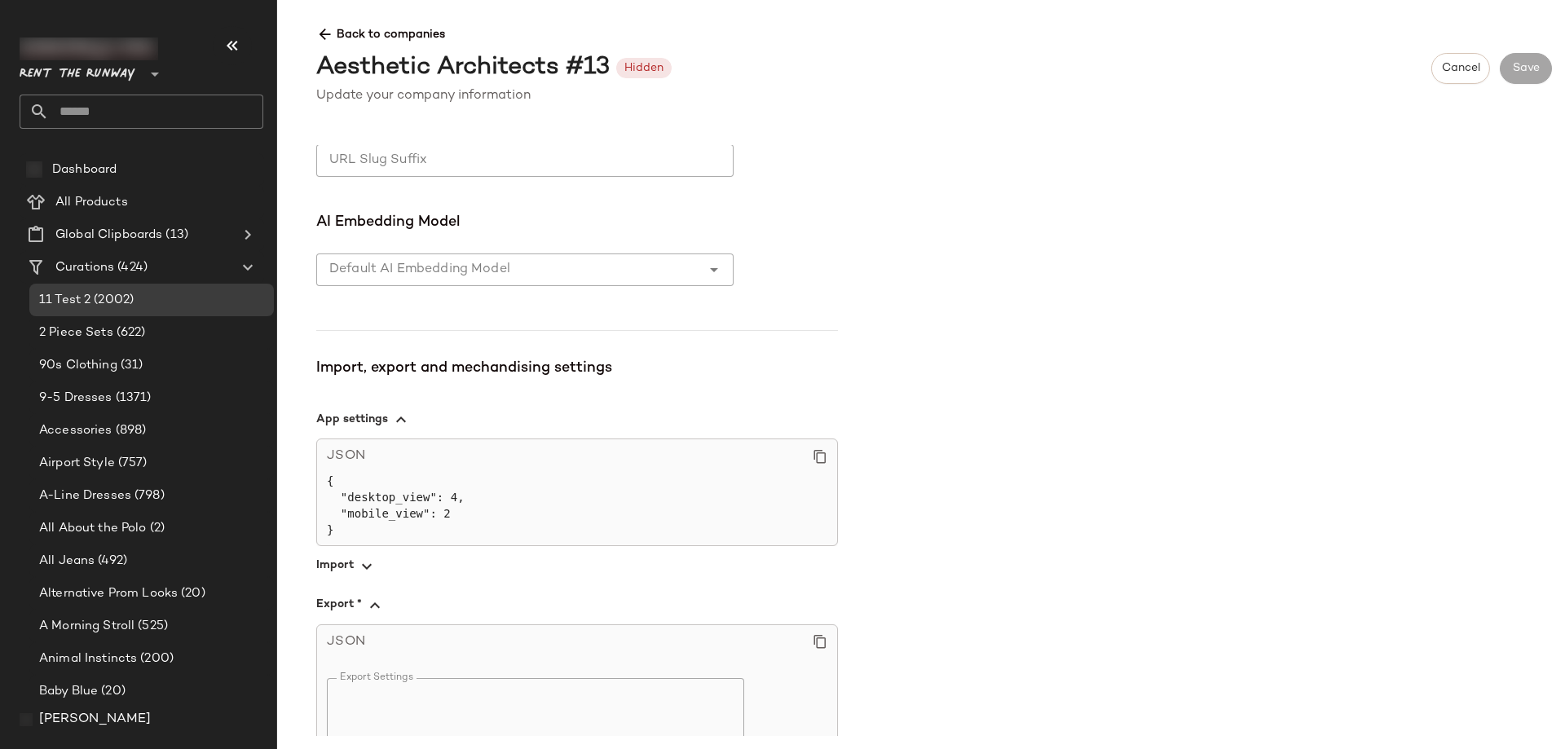
scroll to position [1100, 0]
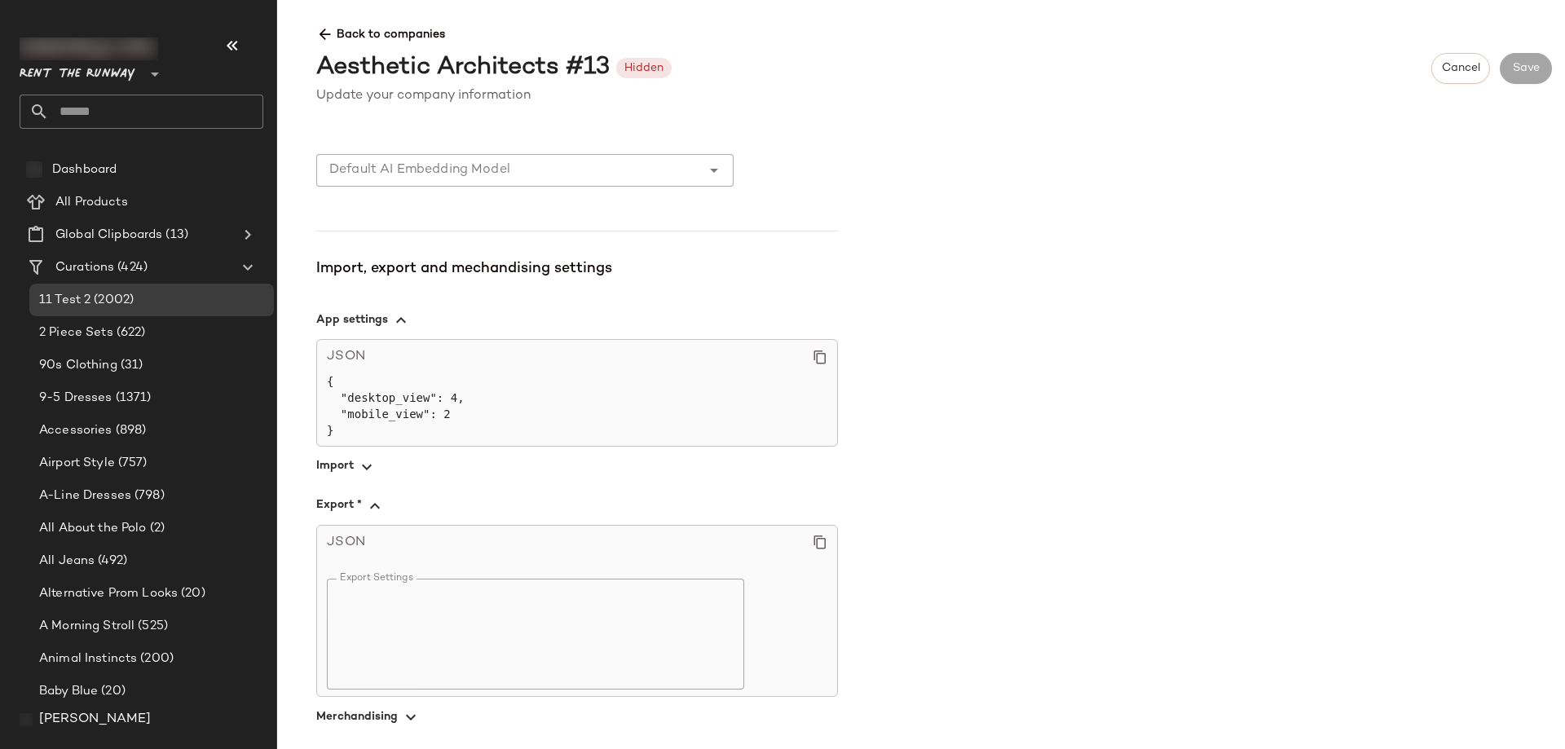
click at [376, 596] on textarea "Export Settings" at bounding box center [535, 634] width 417 height 111
click at [392, 706] on span "button" at bounding box center [577, 716] width 522 height 39
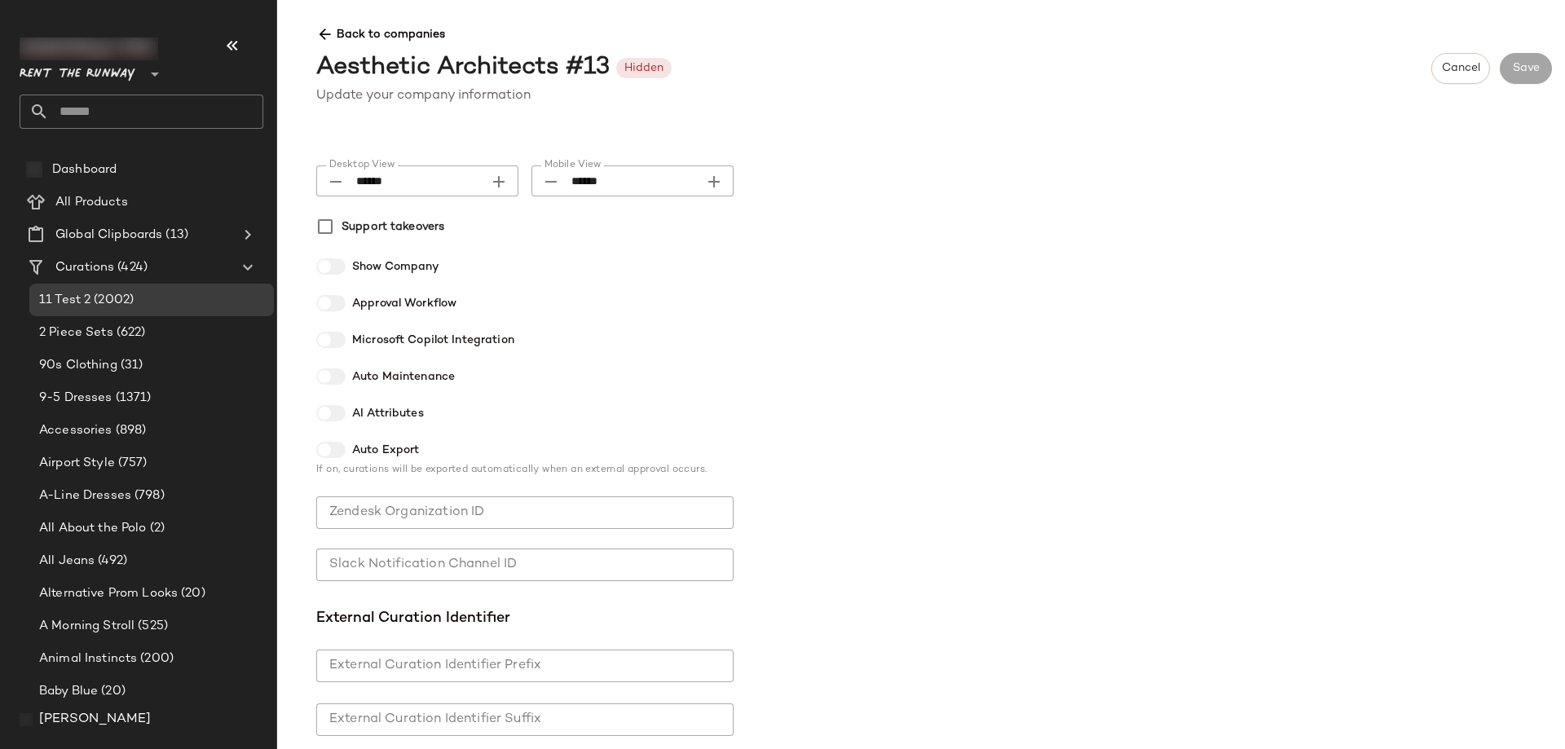
scroll to position [0, 0]
